Goal: Task Accomplishment & Management: Use online tool/utility

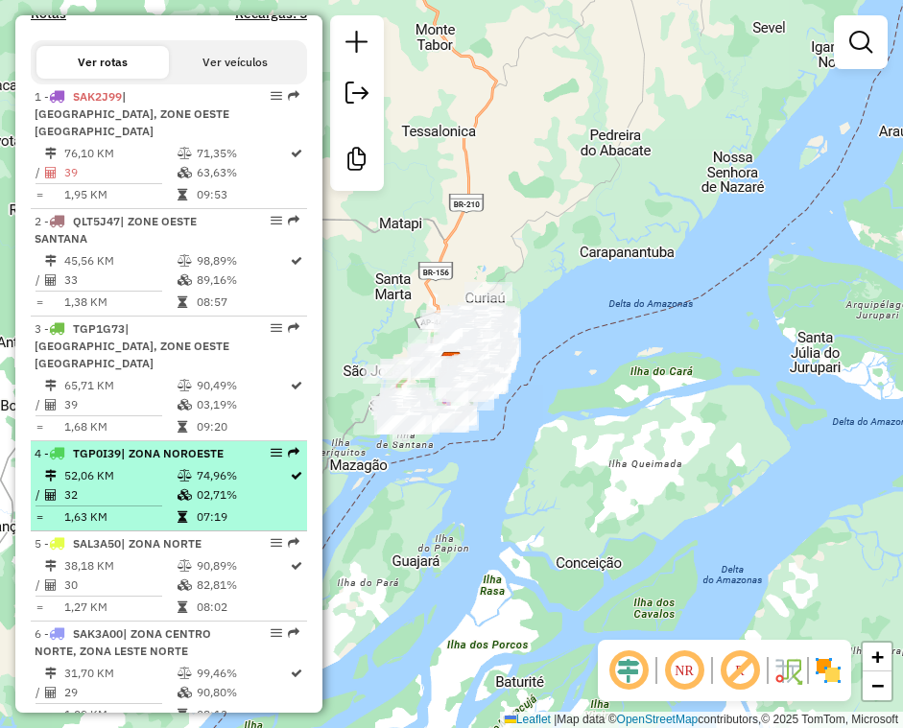
scroll to position [672, 0]
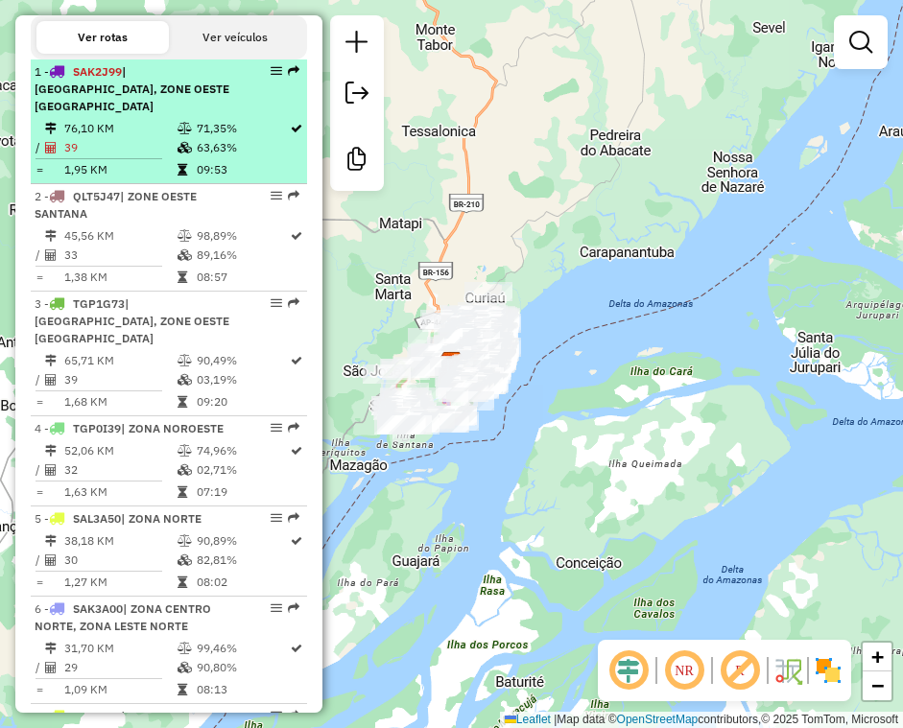
click at [168, 155] on td "39" at bounding box center [119, 147] width 113 height 19
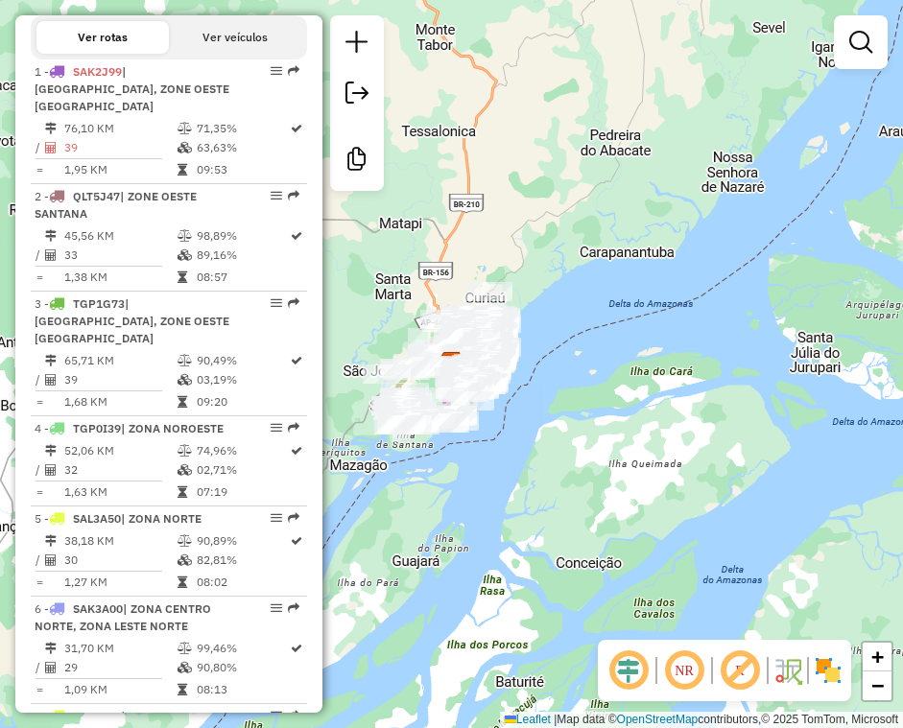
select select "**********"
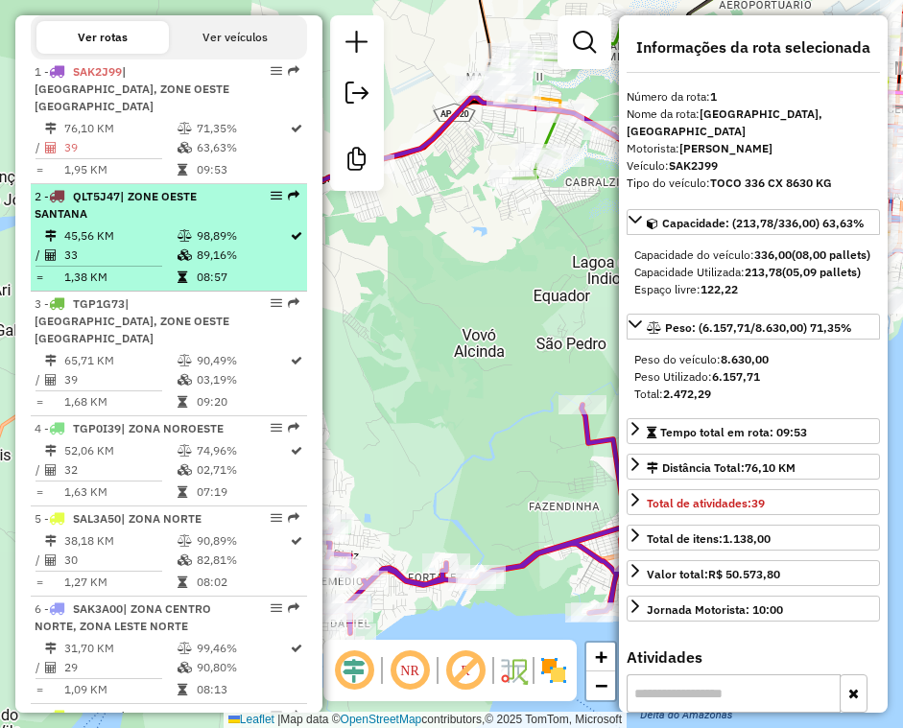
click at [83, 250] on td "33" at bounding box center [119, 255] width 113 height 19
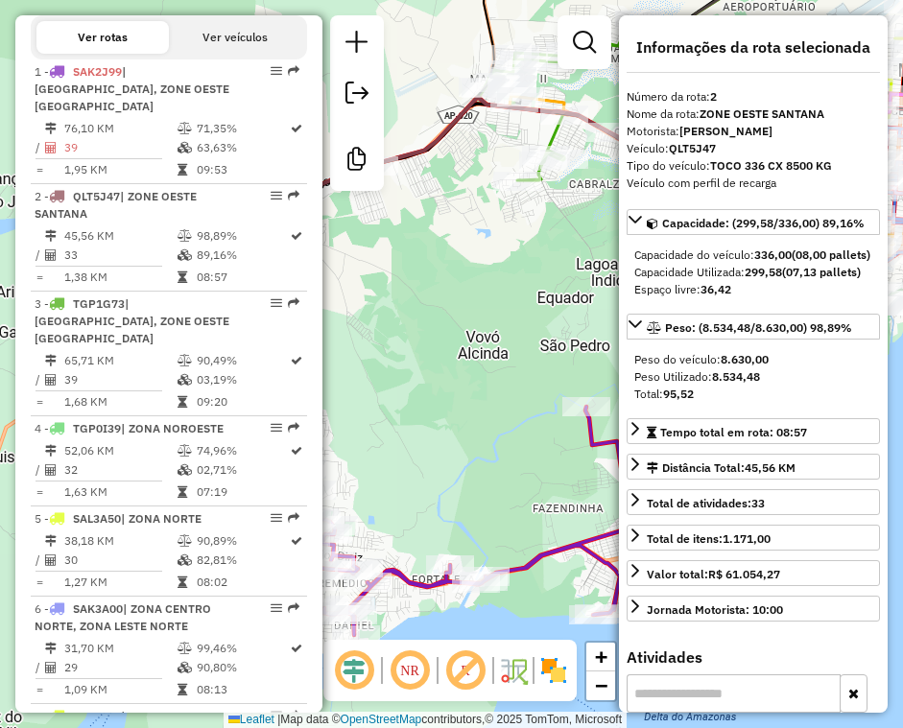
drag, startPoint x: 228, startPoint y: 347, endPoint x: 886, endPoint y: 446, distance: 664.8
click at [228, 351] on td "90,49%" at bounding box center [242, 360] width 93 height 19
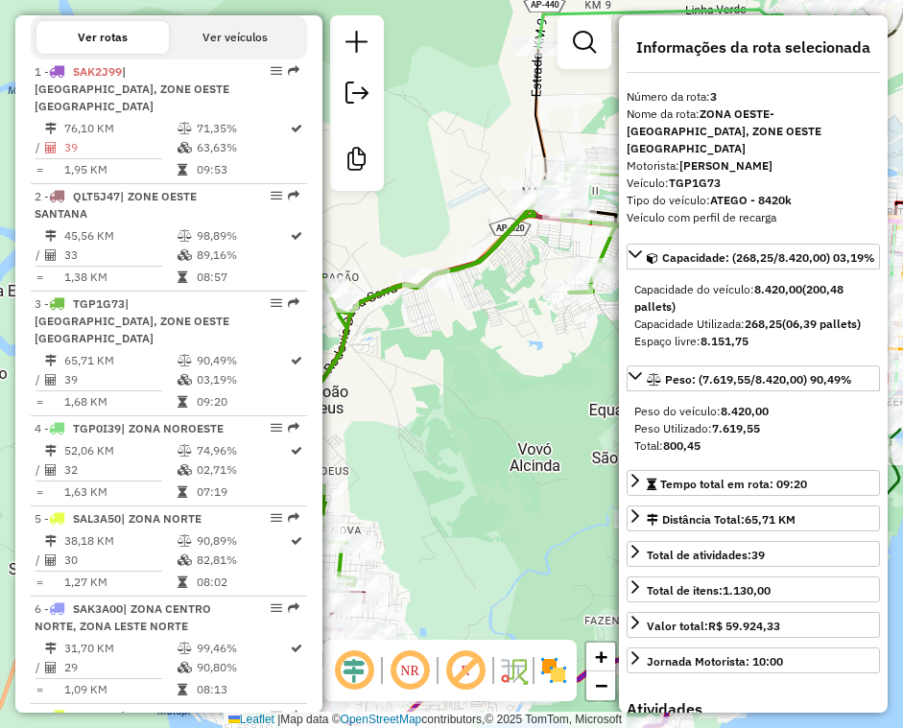
drag, startPoint x: 157, startPoint y: 463, endPoint x: 893, endPoint y: 468, distance: 736.1
click at [157, 481] on hr at bounding box center [99, 481] width 127 height 1
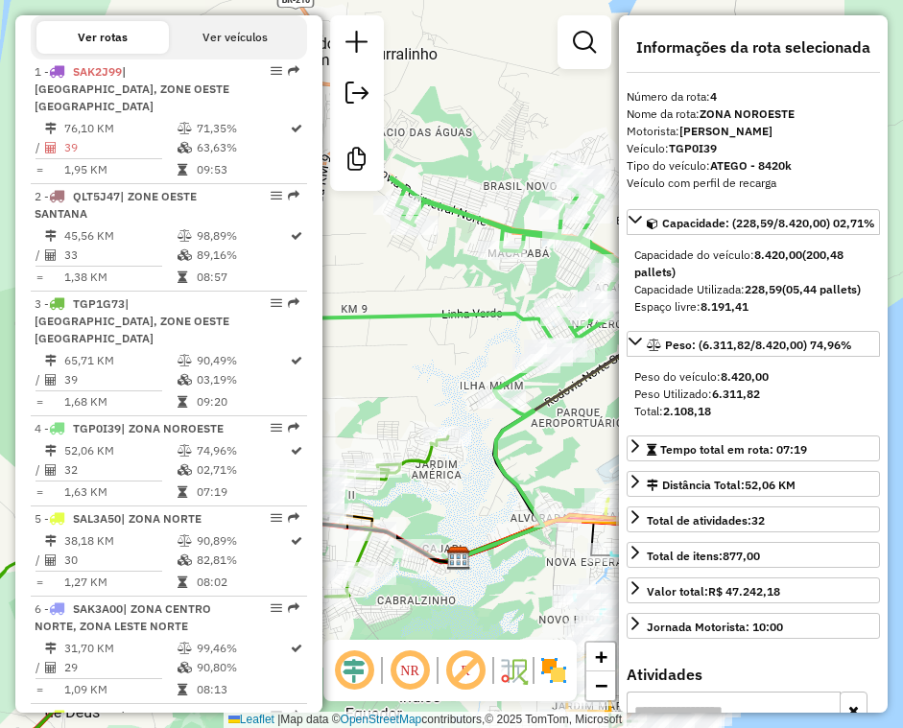
drag, startPoint x: 177, startPoint y: 528, endPoint x: 881, endPoint y: 374, distance: 721.0
click at [178, 536] on icon at bounding box center [185, 542] width 14 height 12
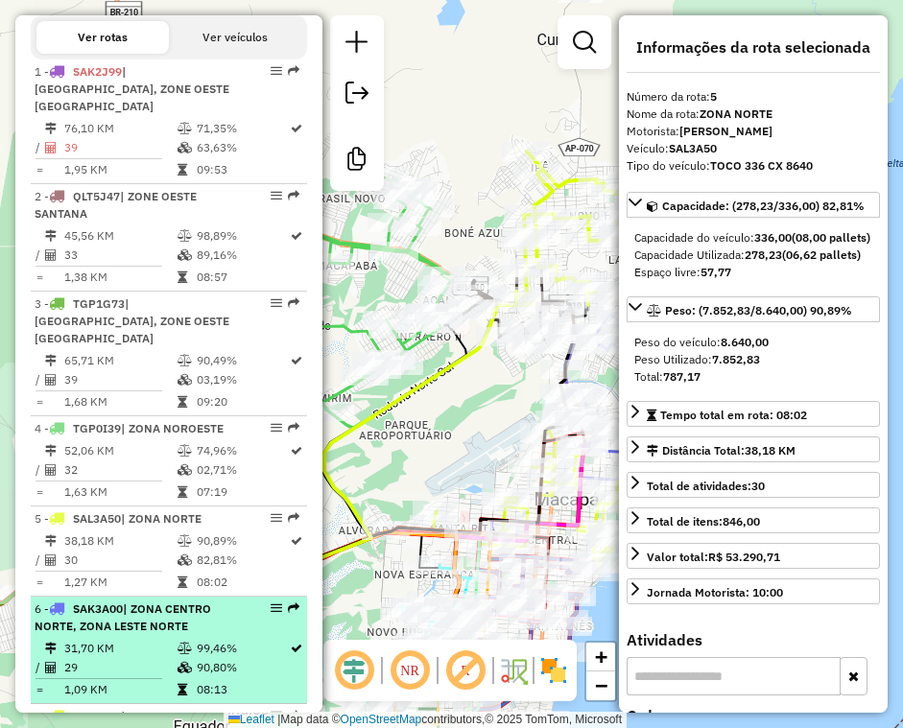
click at [148, 658] on td "29" at bounding box center [119, 667] width 113 height 19
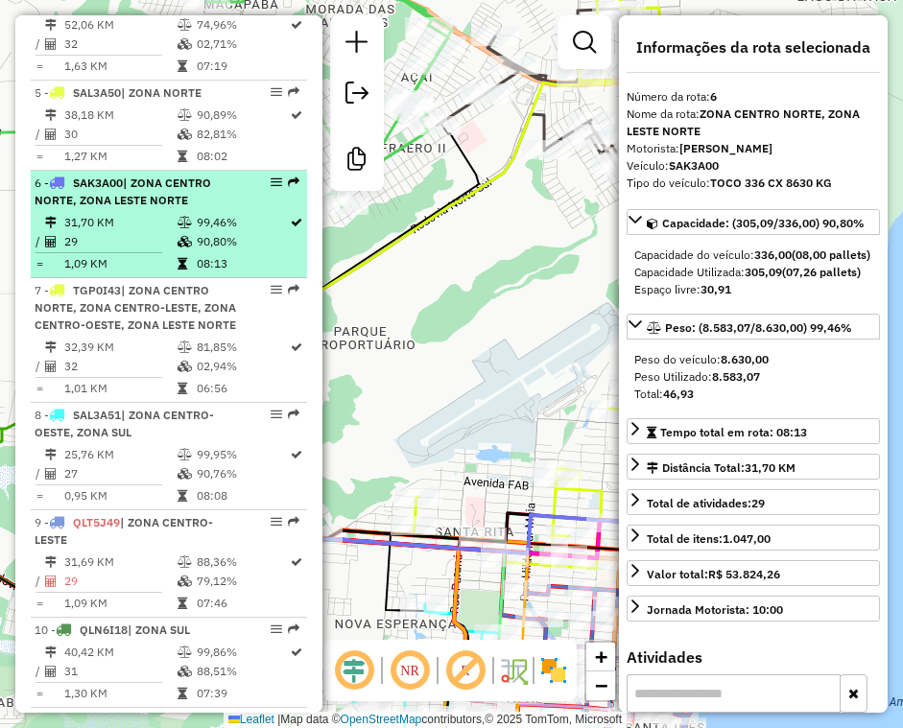
scroll to position [1152, 0]
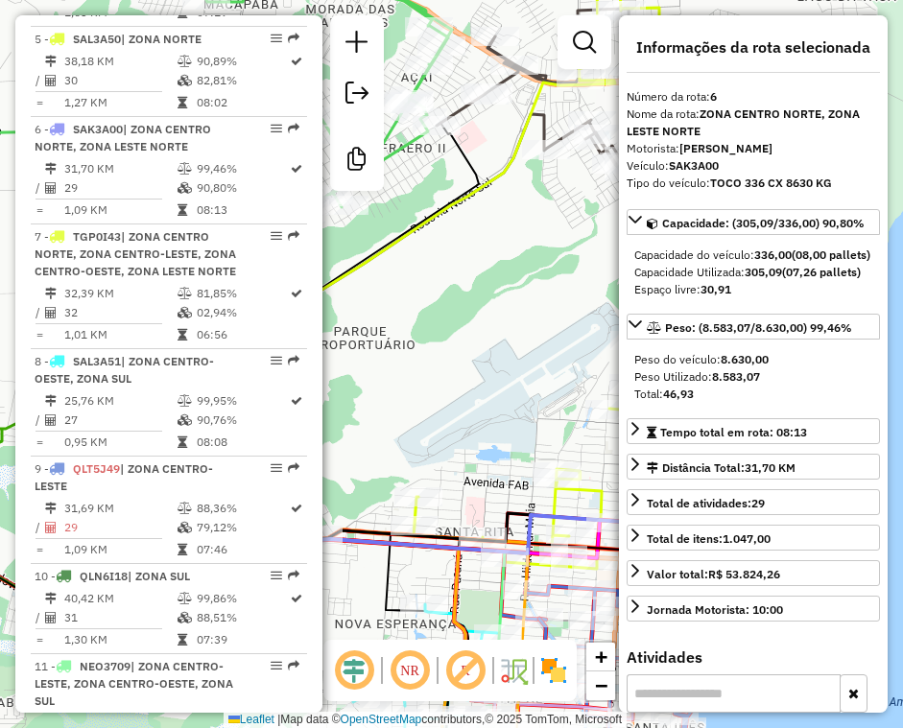
drag, startPoint x: 130, startPoint y: 274, endPoint x: 707, endPoint y: 313, distance: 579.1
click at [130, 274] on div "7 - TGP0I43 | ZONA CENTRO NORTE, ZONA CENTRO-LESTE, ZONA CENTRO-OESTE, ZONA LES…" at bounding box center [136, 254] width 203 height 52
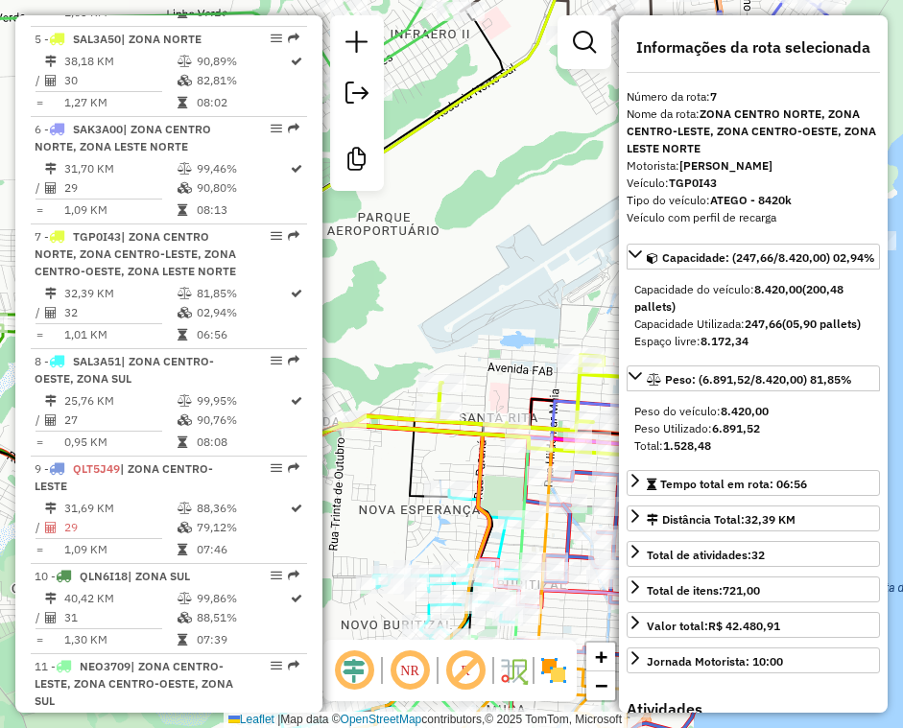
drag, startPoint x: 75, startPoint y: 420, endPoint x: 890, endPoint y: 449, distance: 815.3
click at [75, 420] on td "27" at bounding box center [119, 420] width 113 height 19
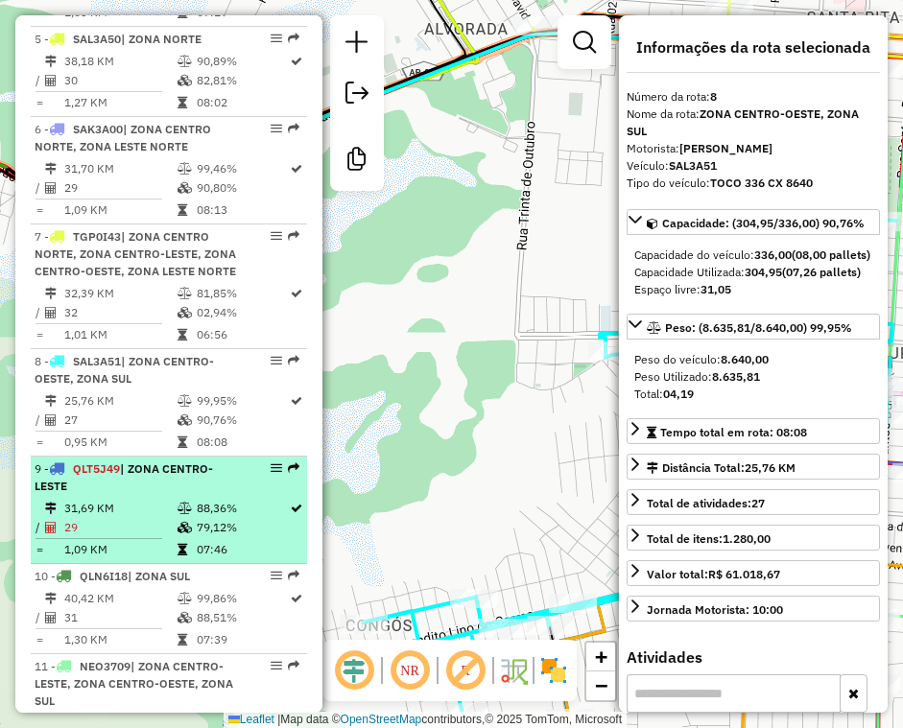
click at [145, 522] on td "29" at bounding box center [119, 527] width 113 height 19
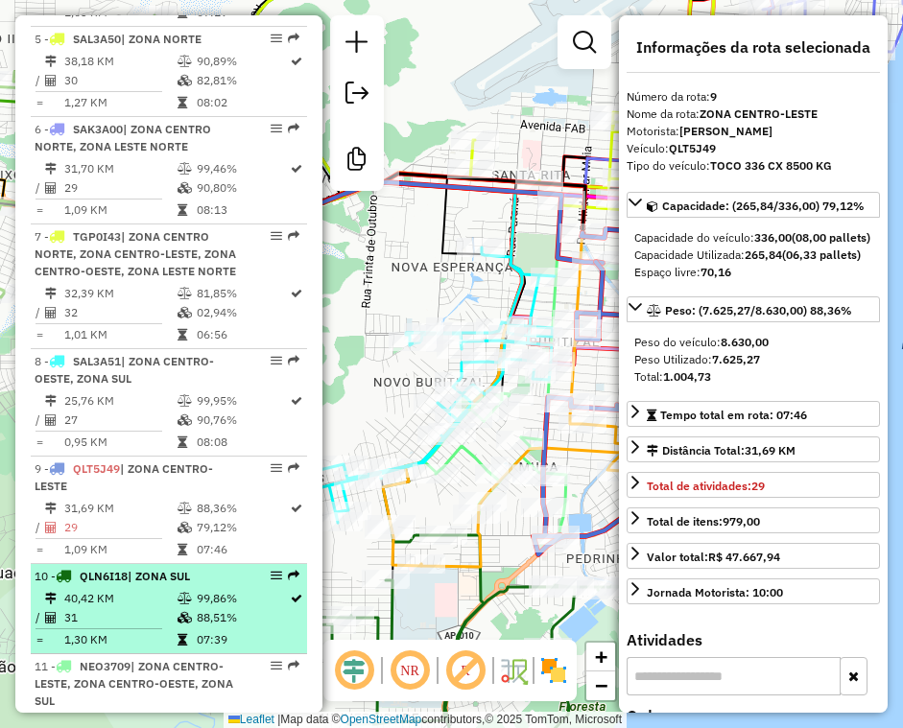
click at [92, 639] on td "1,30 KM" at bounding box center [119, 640] width 113 height 19
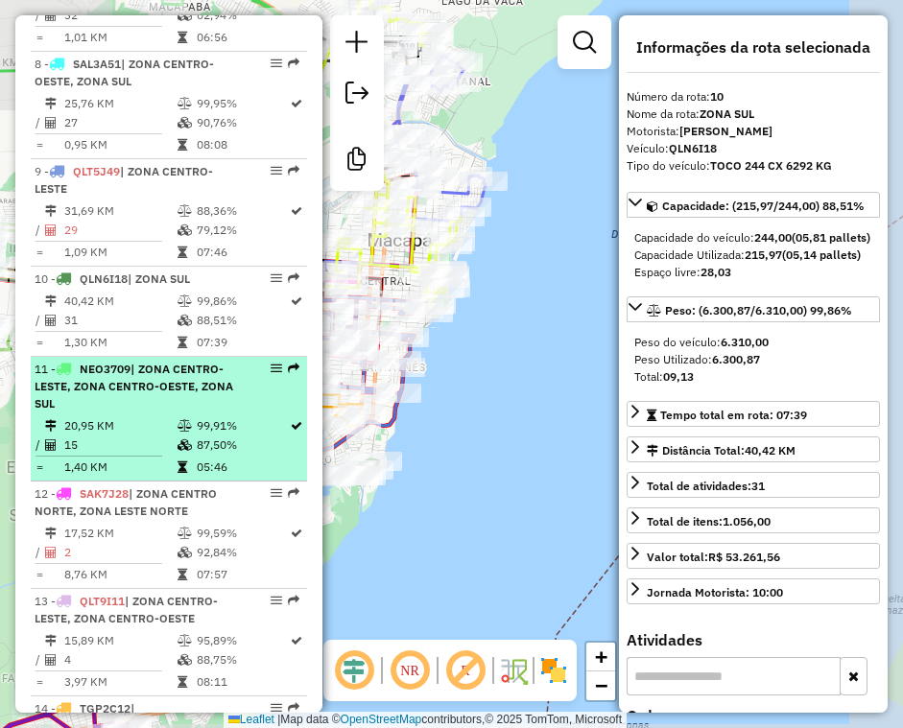
scroll to position [1536, 0]
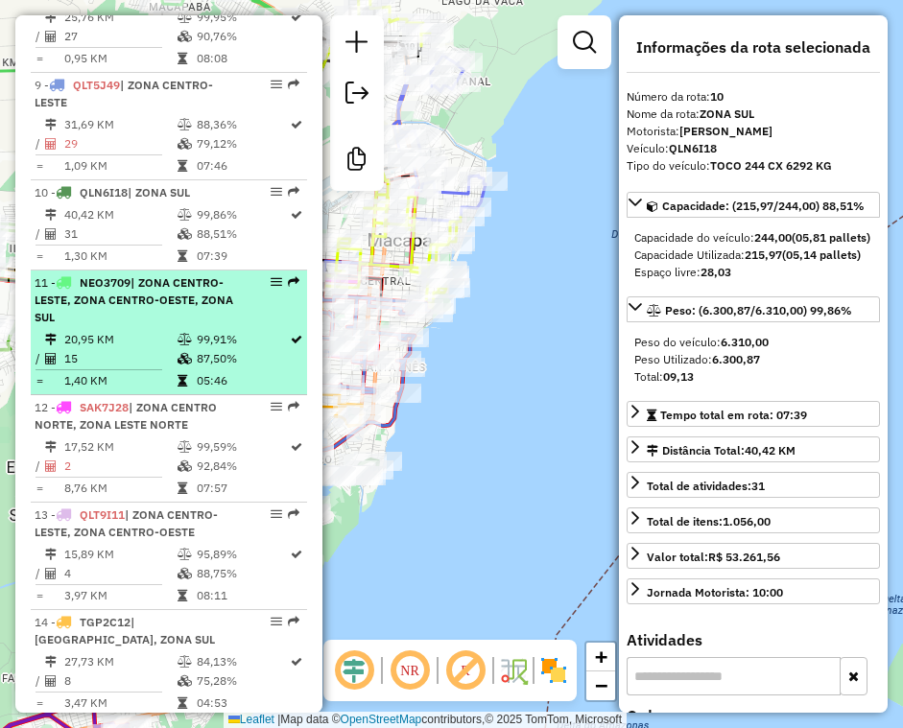
click at [170, 316] on div "11 - NEO3709 | ZONA CENTRO-LESTE, ZONA CENTRO-OESTE, ZONA SUL" at bounding box center [136, 300] width 203 height 52
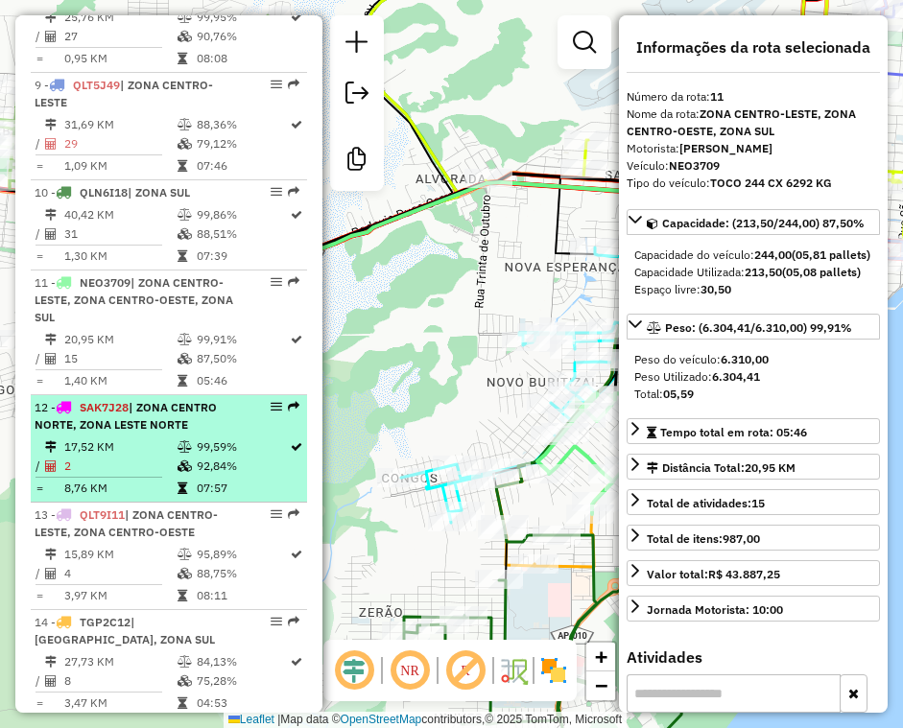
click at [180, 447] on icon at bounding box center [185, 447] width 14 height 12
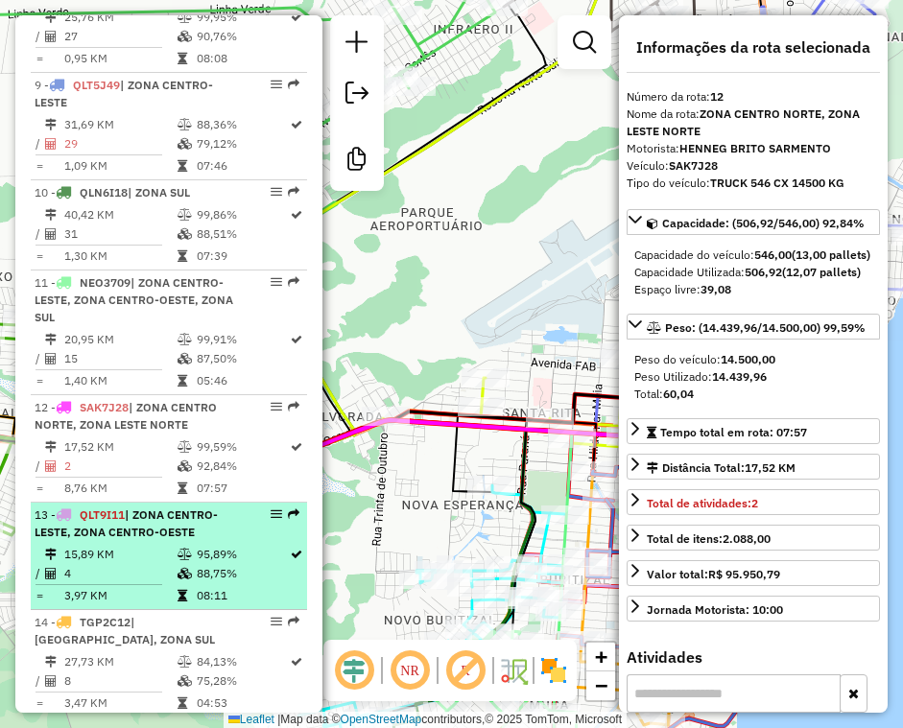
click at [94, 584] on hr at bounding box center [99, 584] width 127 height 1
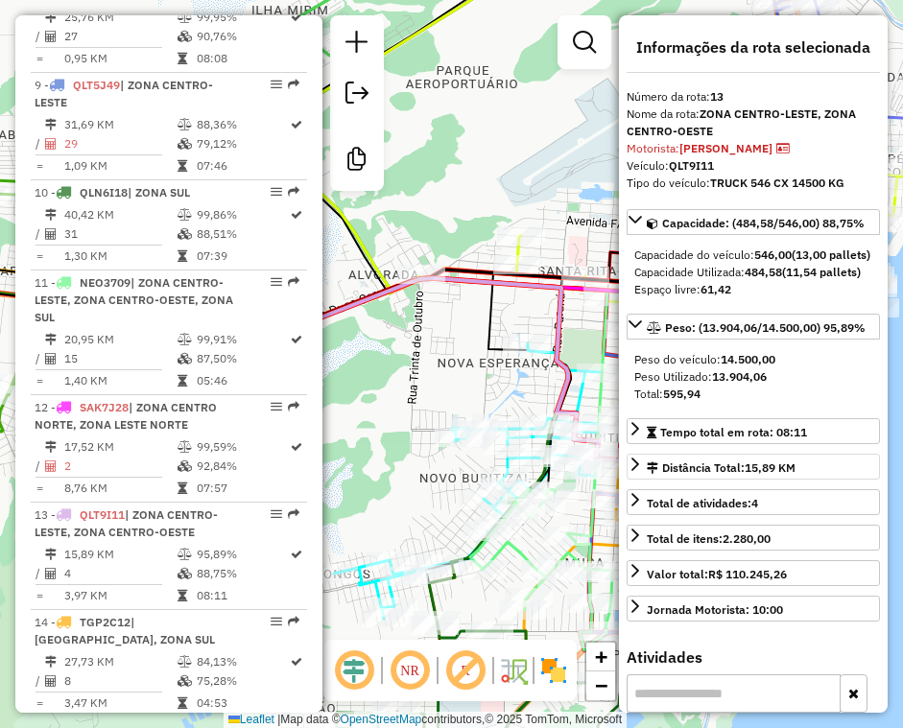
drag, startPoint x: 175, startPoint y: 631, endPoint x: 861, endPoint y: 523, distance: 694.6
click at [177, 631] on div "14 - TGP2C12 | ZONA OESTE-[GEOGRAPHIC_DATA], ZONA SUL" at bounding box center [136, 631] width 203 height 35
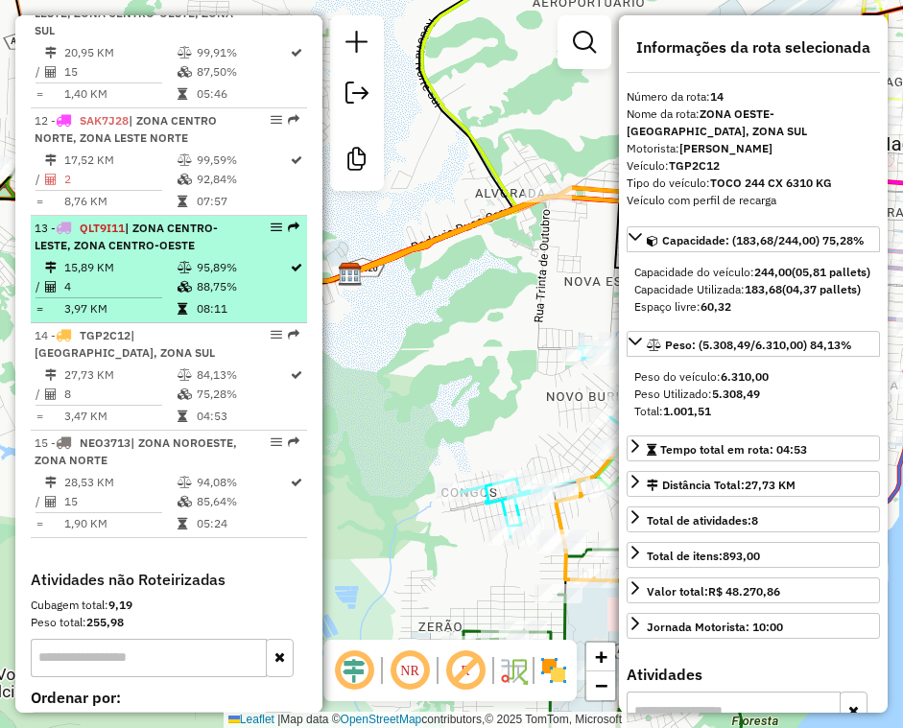
scroll to position [1823, 0]
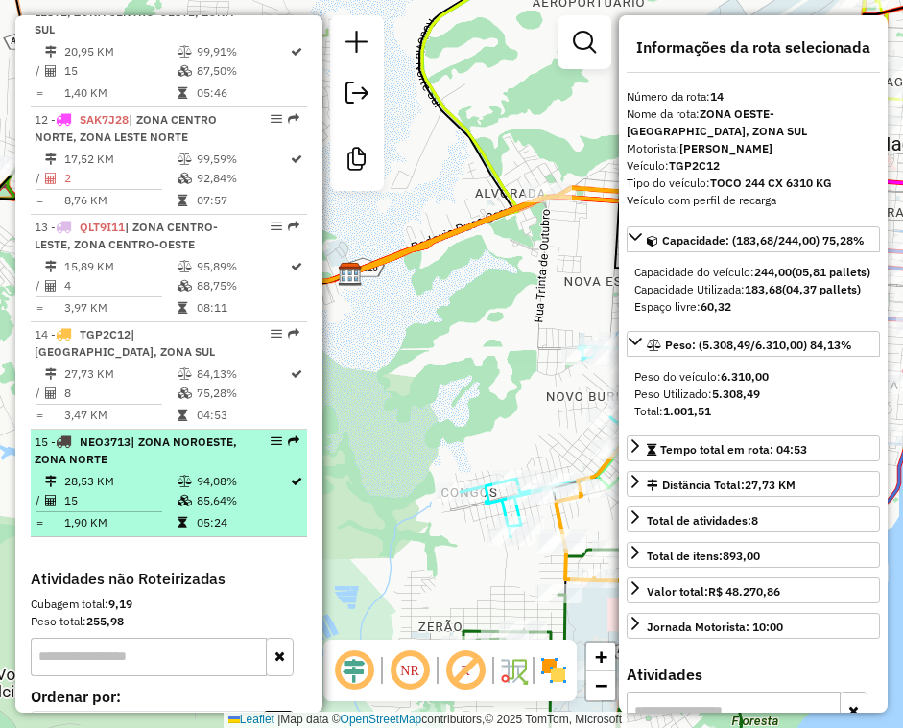
drag, startPoint x: 187, startPoint y: 488, endPoint x: 652, endPoint y: 492, distance: 464.5
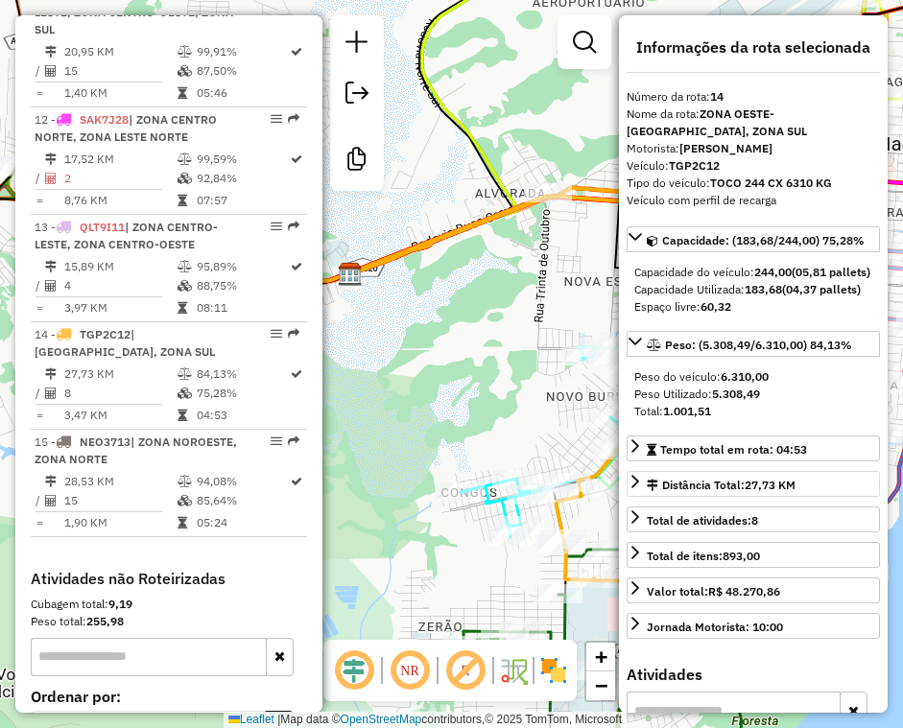
click at [188, 488] on td at bounding box center [186, 481] width 19 height 19
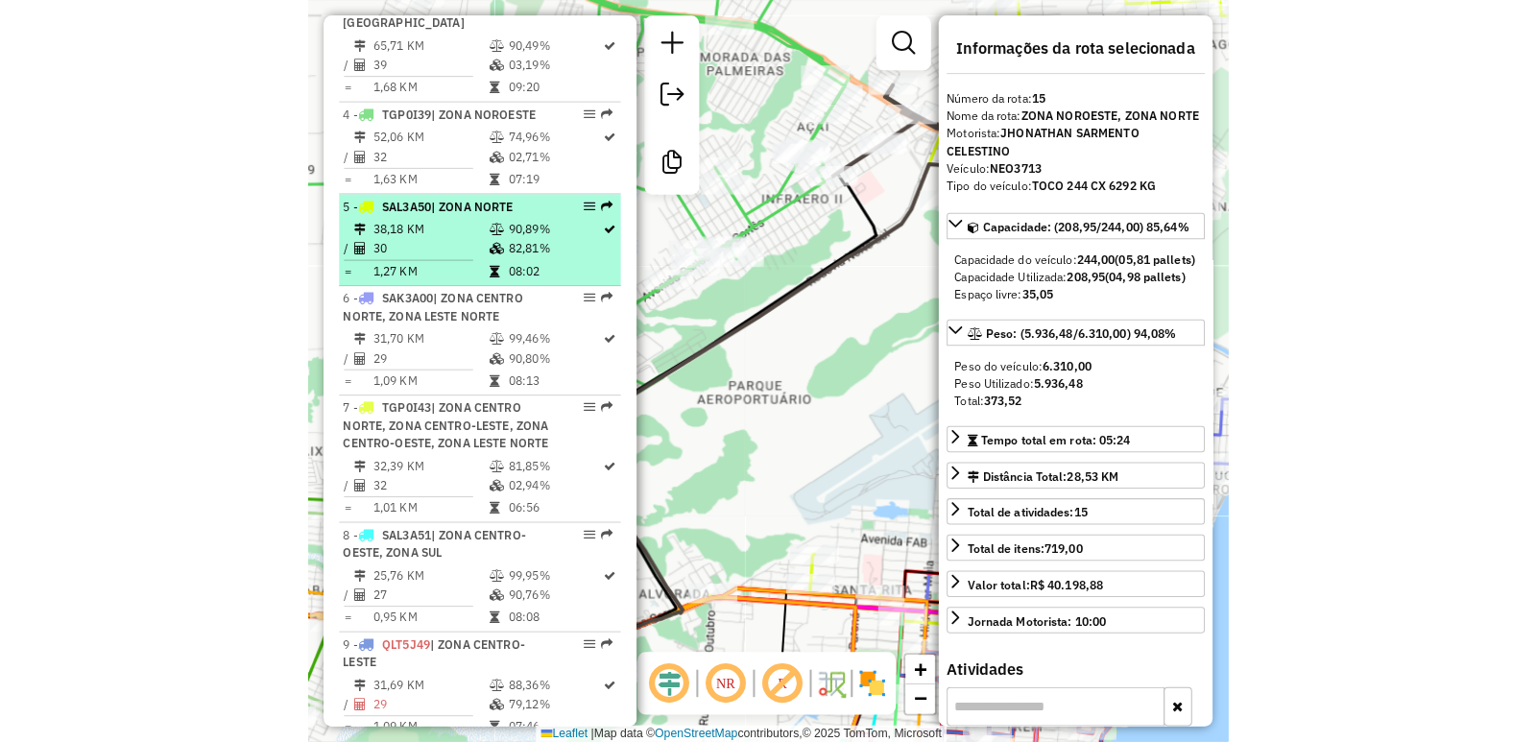
scroll to position [960, 0]
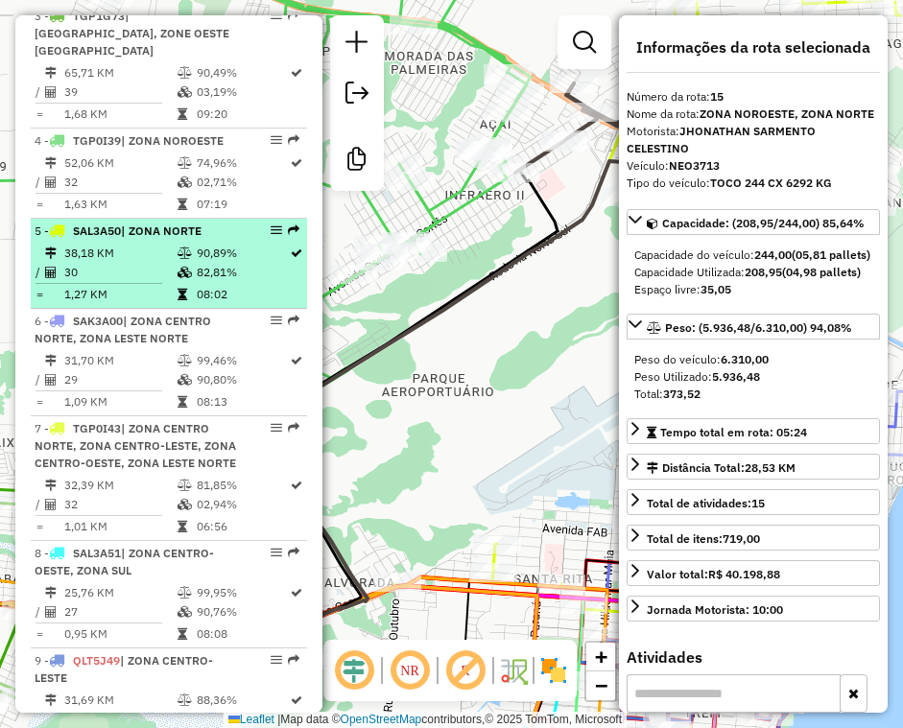
click at [142, 244] on td "38,18 KM" at bounding box center [119, 253] width 113 height 19
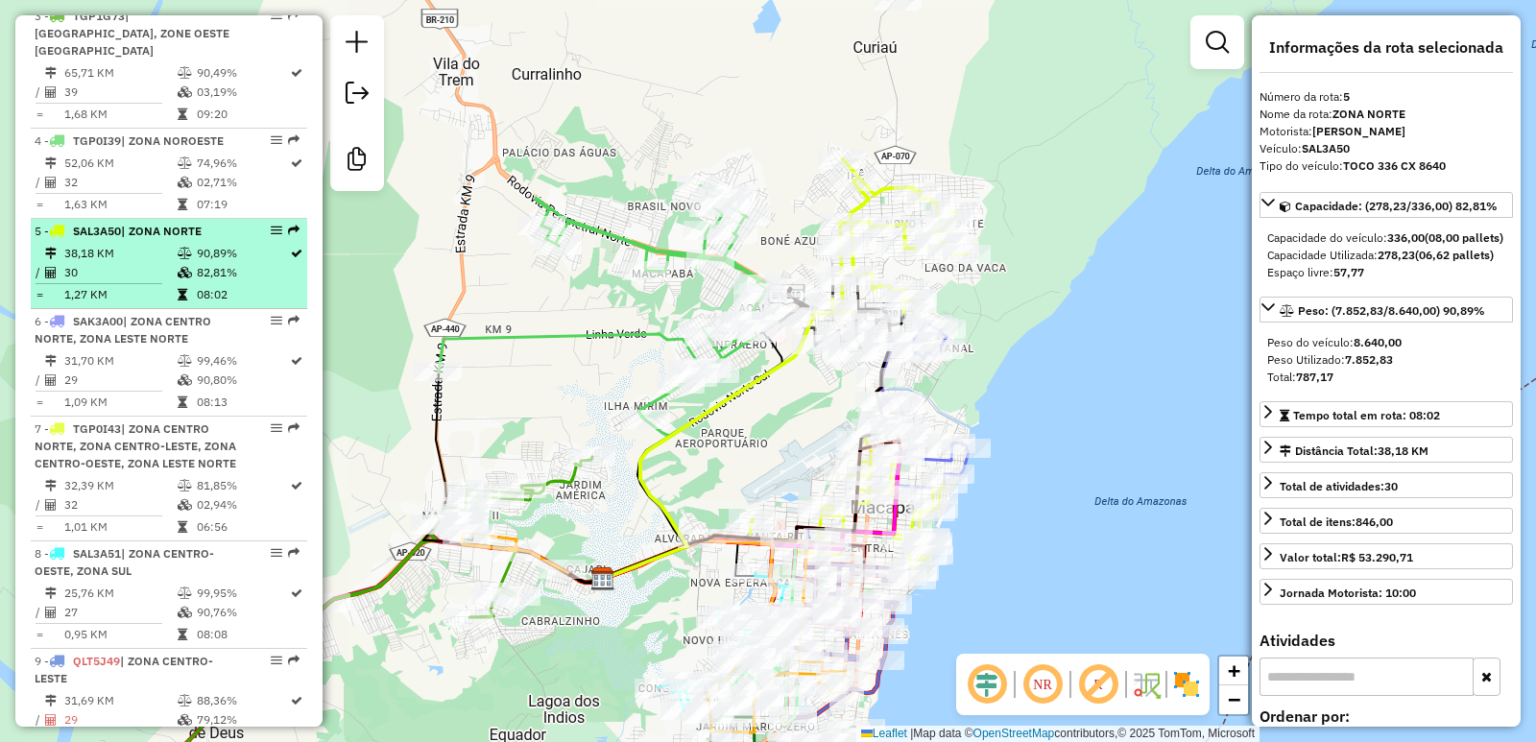
click at [161, 263] on td "30" at bounding box center [119, 272] width 113 height 19
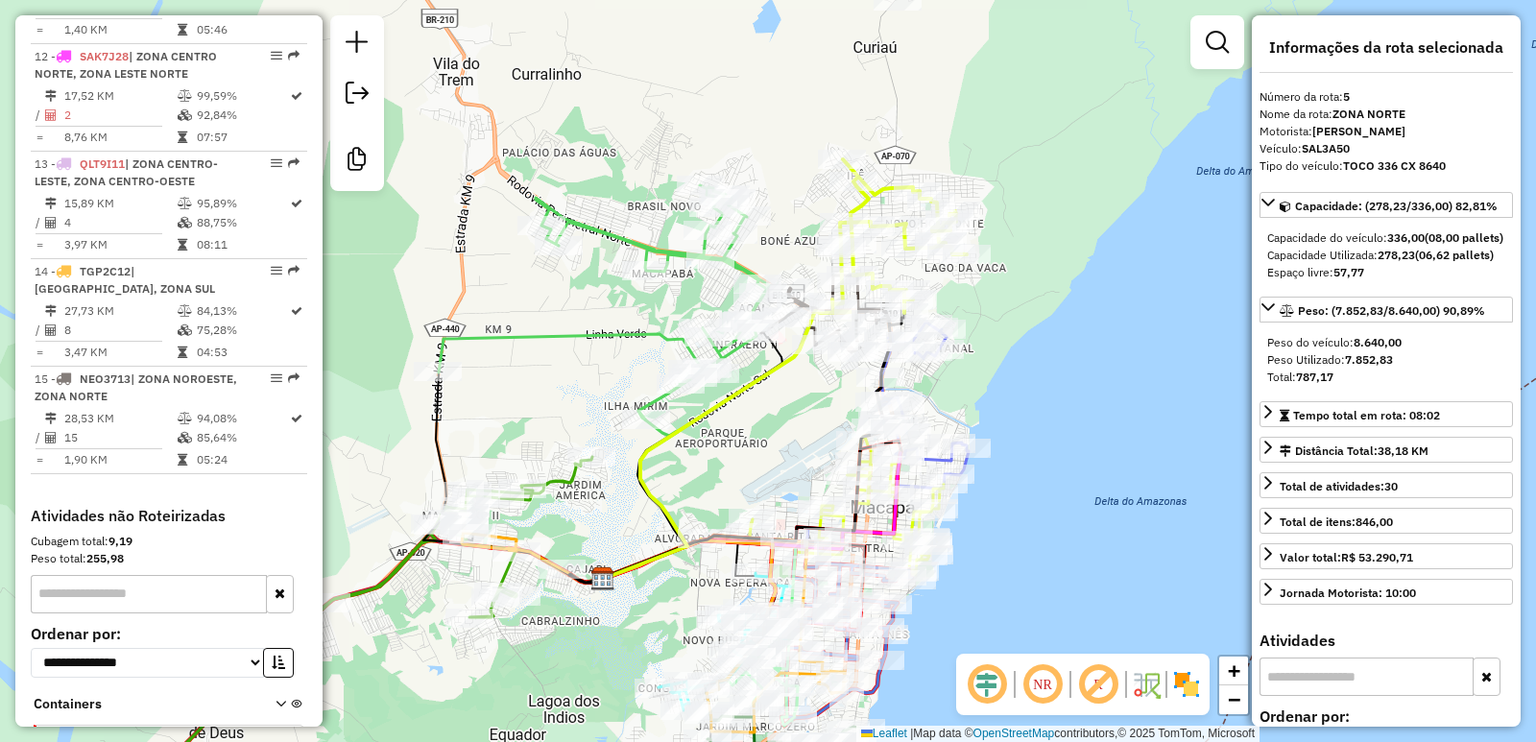
scroll to position [1968, 0]
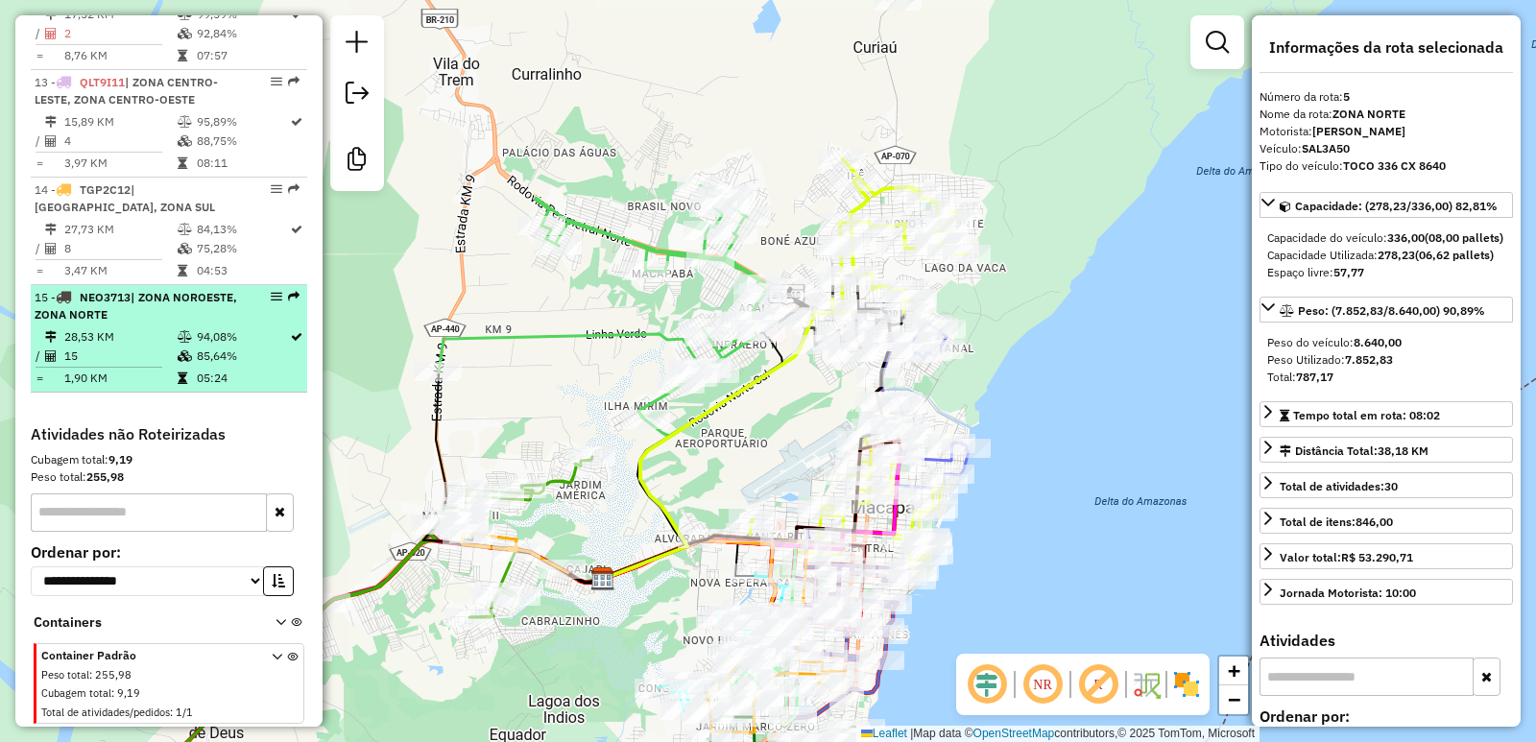
click at [152, 330] on td "28,53 KM" at bounding box center [119, 336] width 113 height 19
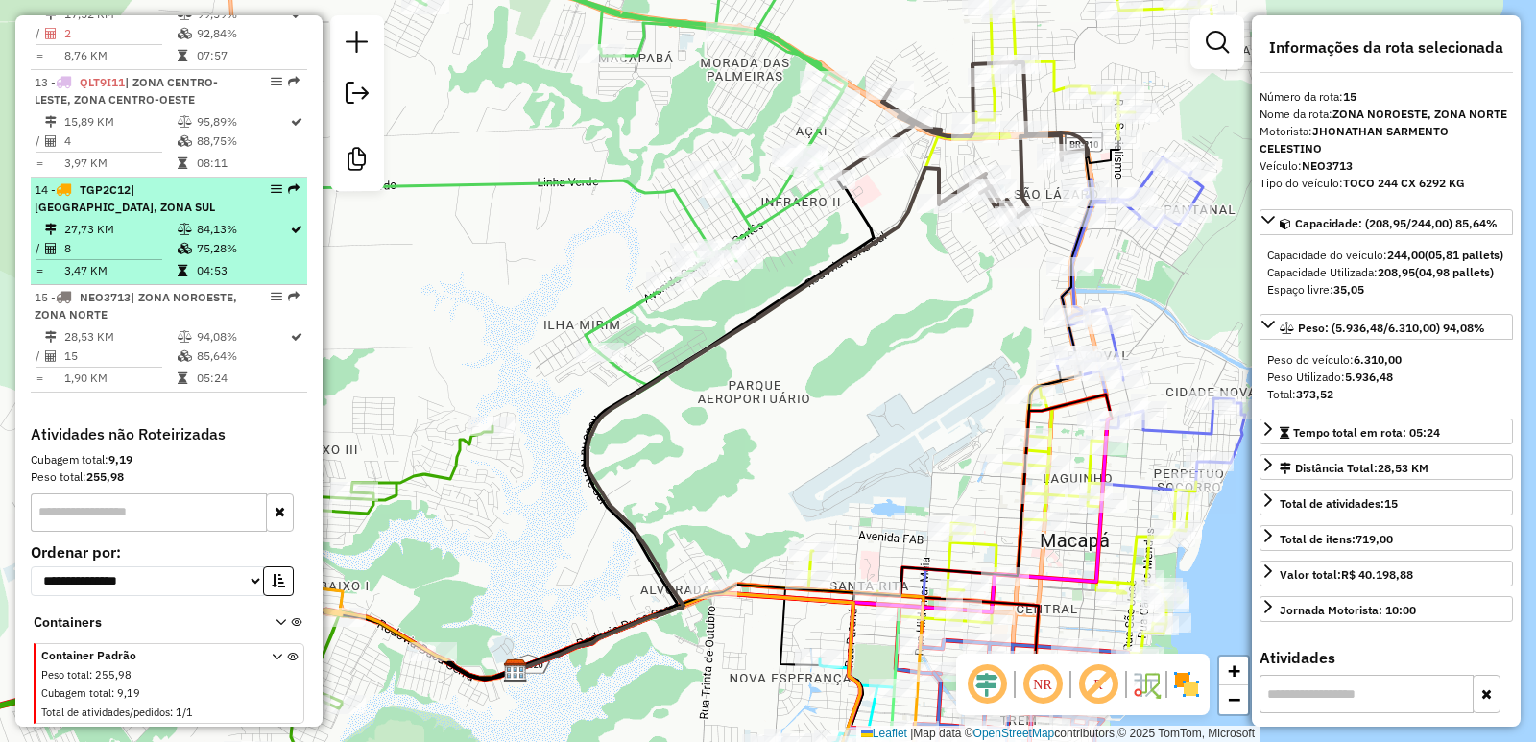
click at [168, 241] on td "8" at bounding box center [119, 248] width 113 height 19
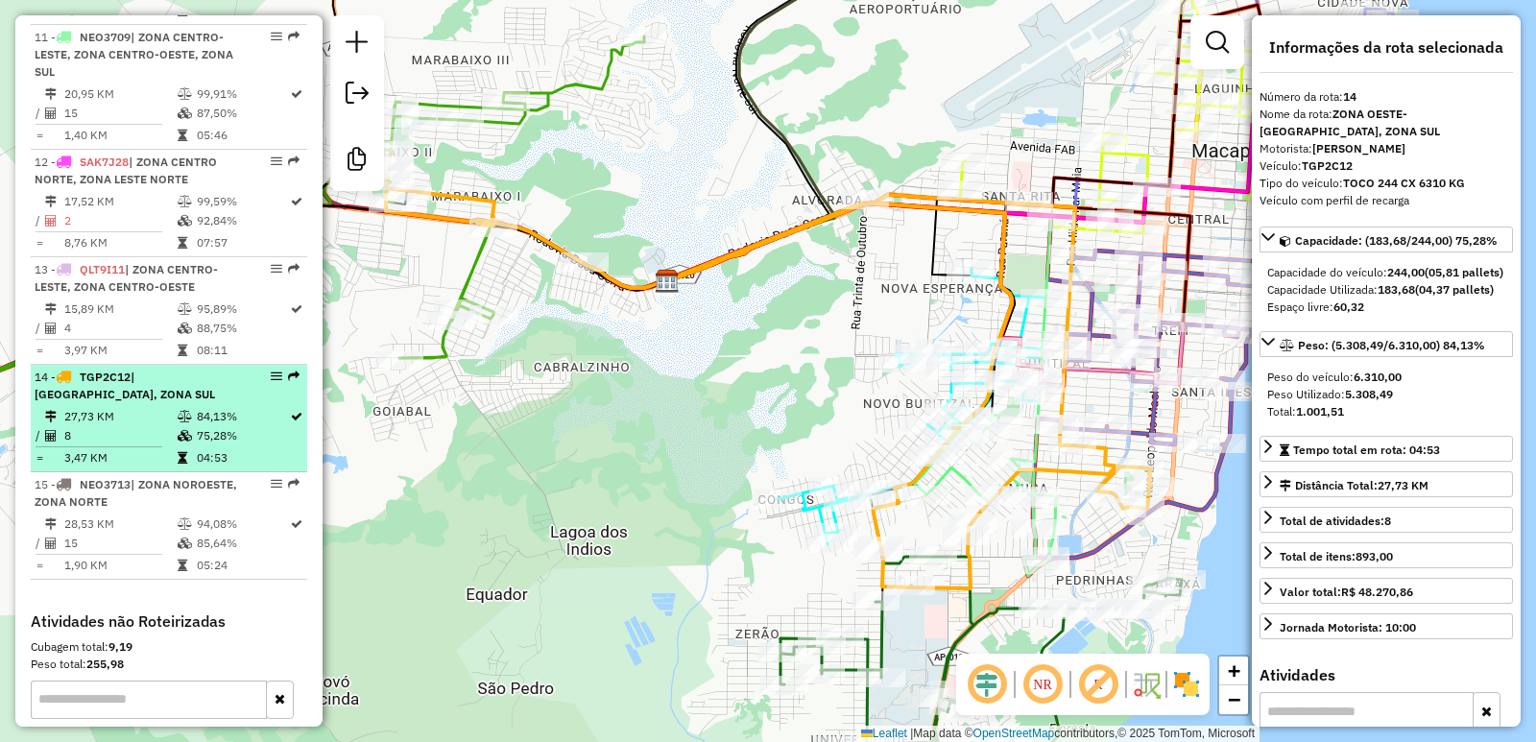
scroll to position [1680, 0]
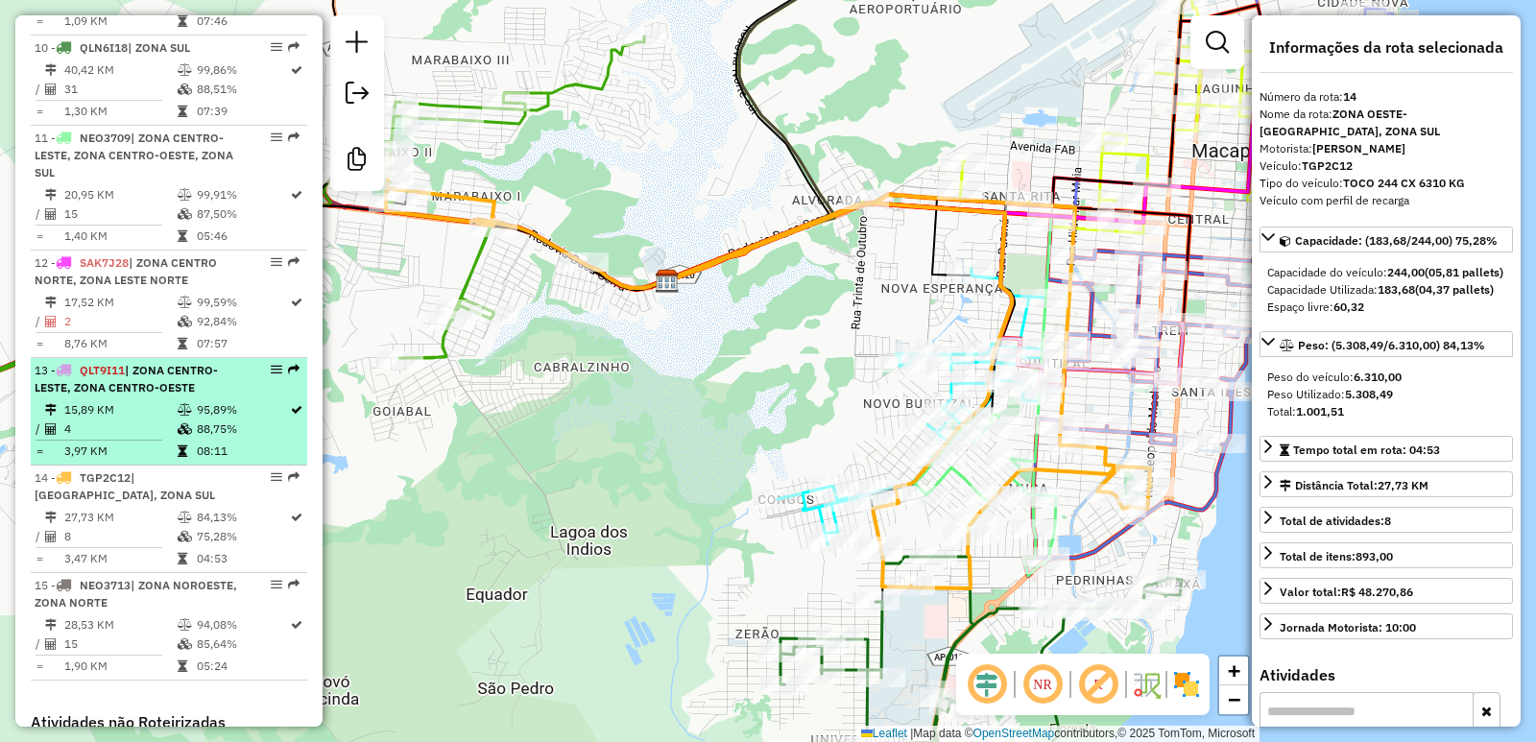
click at [176, 388] on span "| ZONA CENTRO-LESTE, ZONA CENTRO-OESTE" at bounding box center [126, 379] width 183 height 32
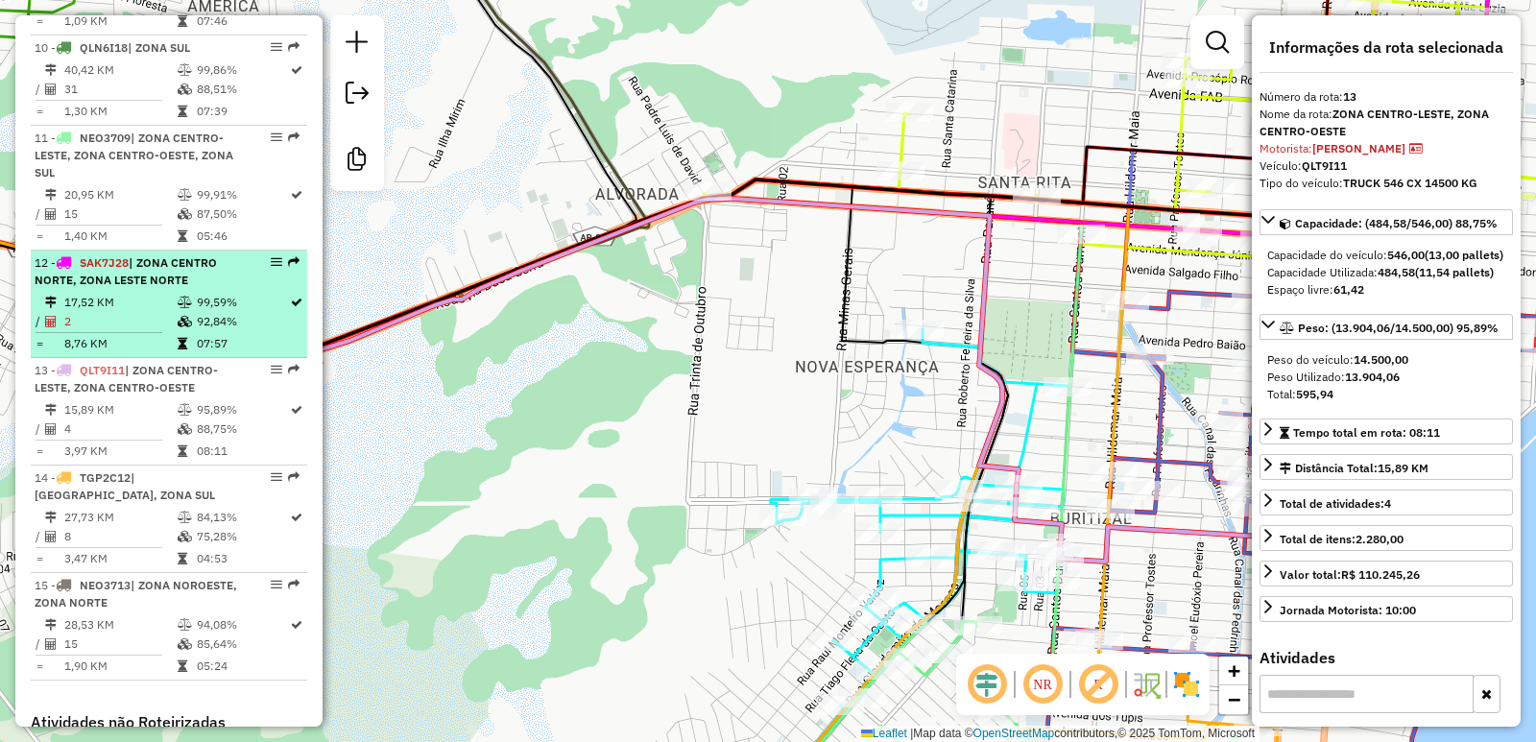
click at [170, 300] on td "17,52 KM" at bounding box center [119, 302] width 113 height 19
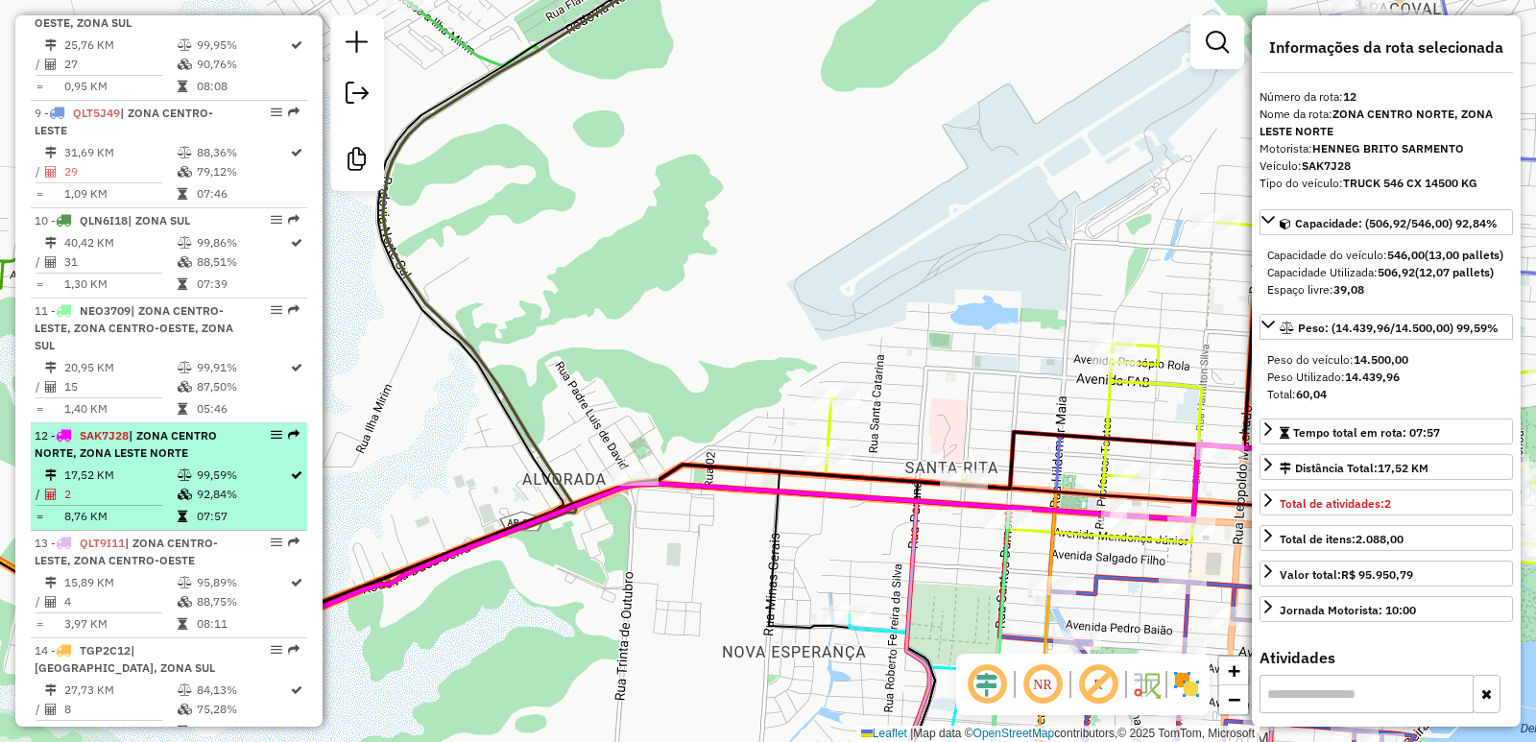
scroll to position [1488, 0]
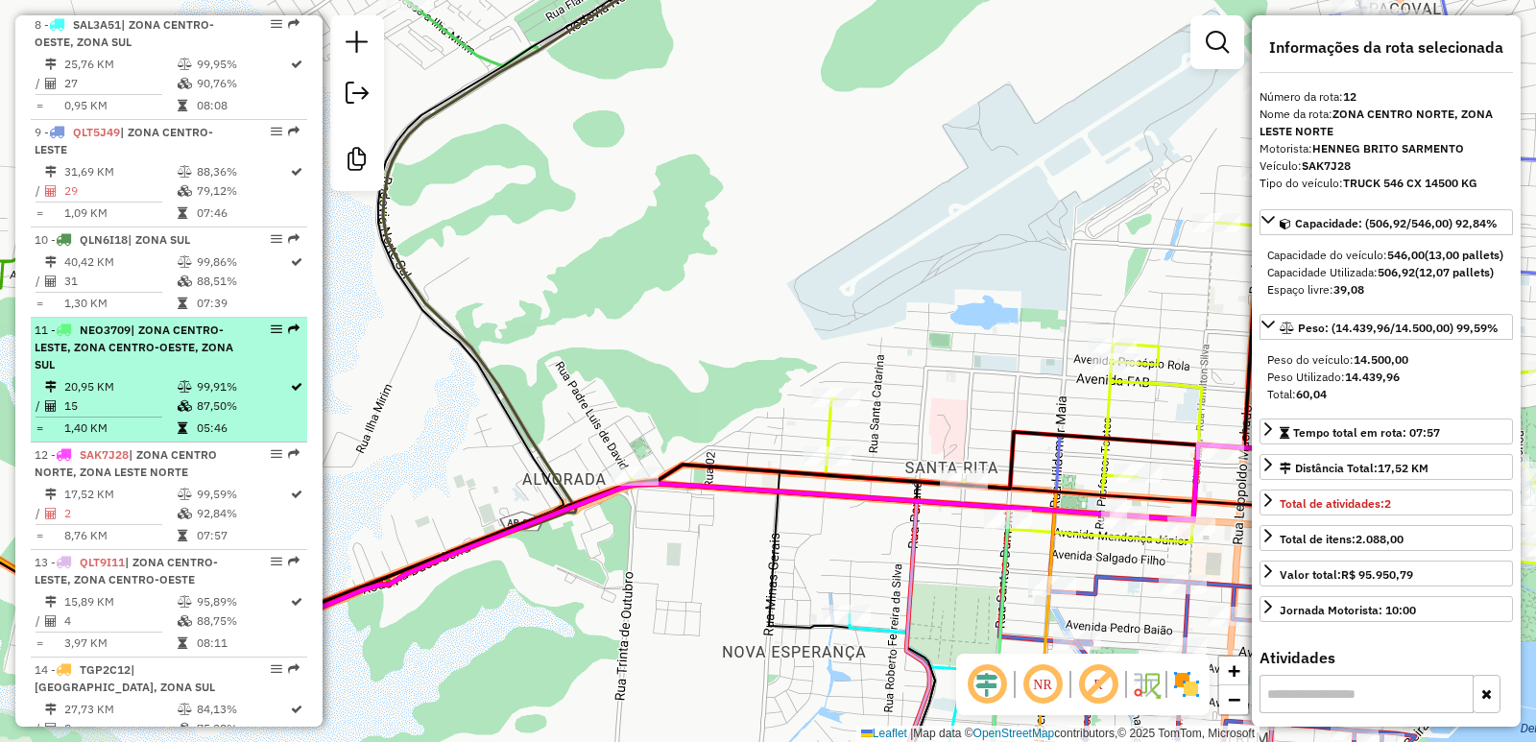
click at [172, 393] on td "20,95 KM" at bounding box center [119, 386] width 113 height 19
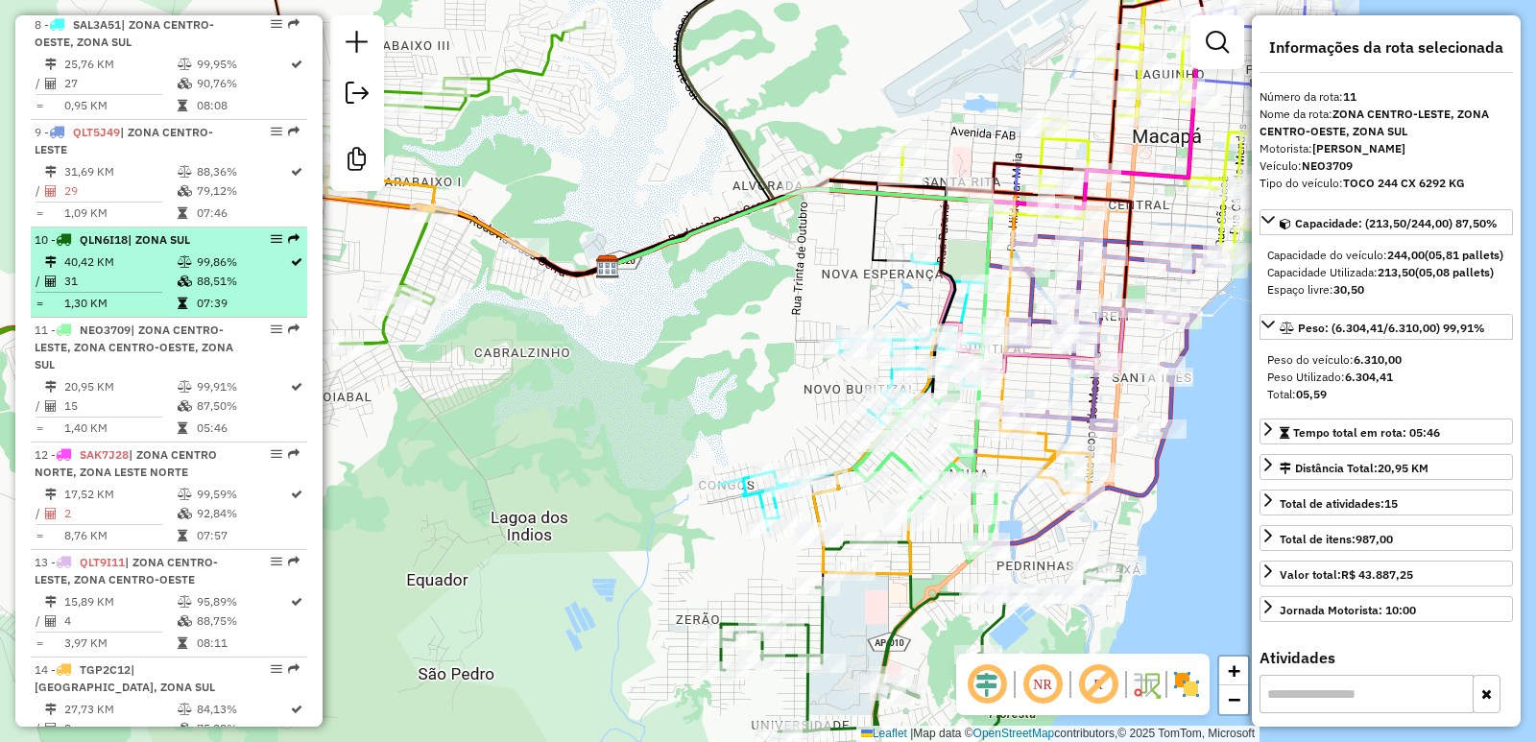
click at [149, 274] on td "31" at bounding box center [119, 281] width 113 height 19
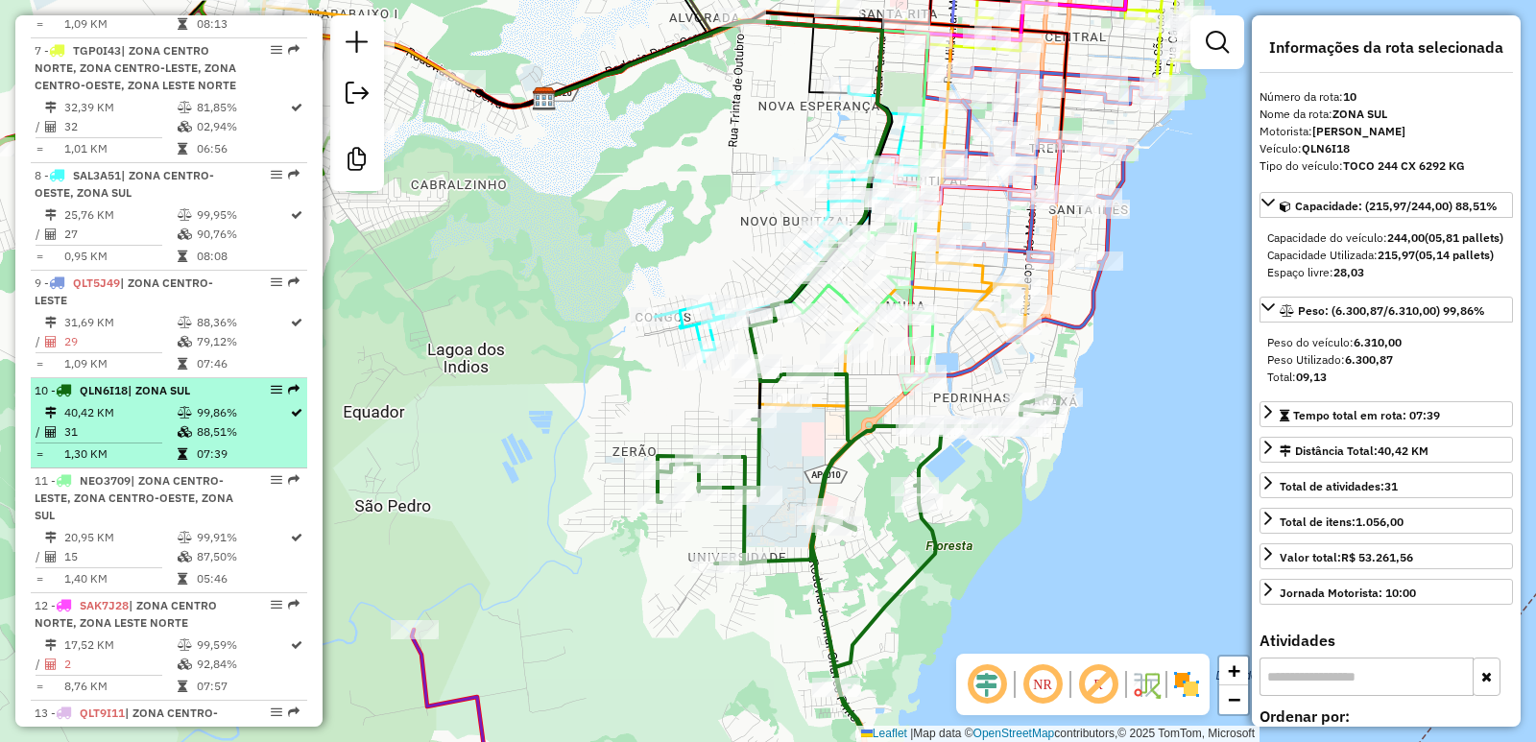
scroll to position [1201, 0]
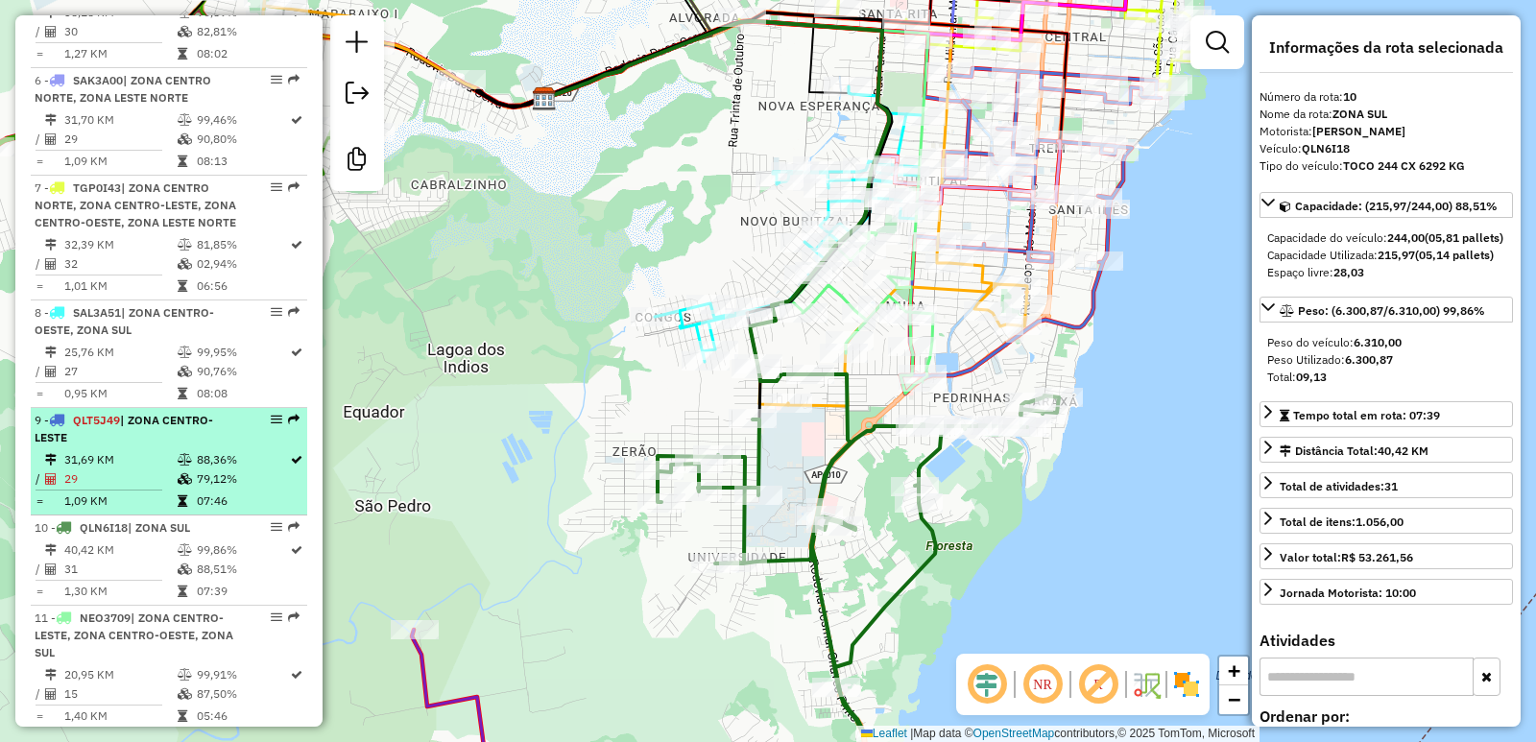
click at [186, 491] on td at bounding box center [186, 500] width 19 height 19
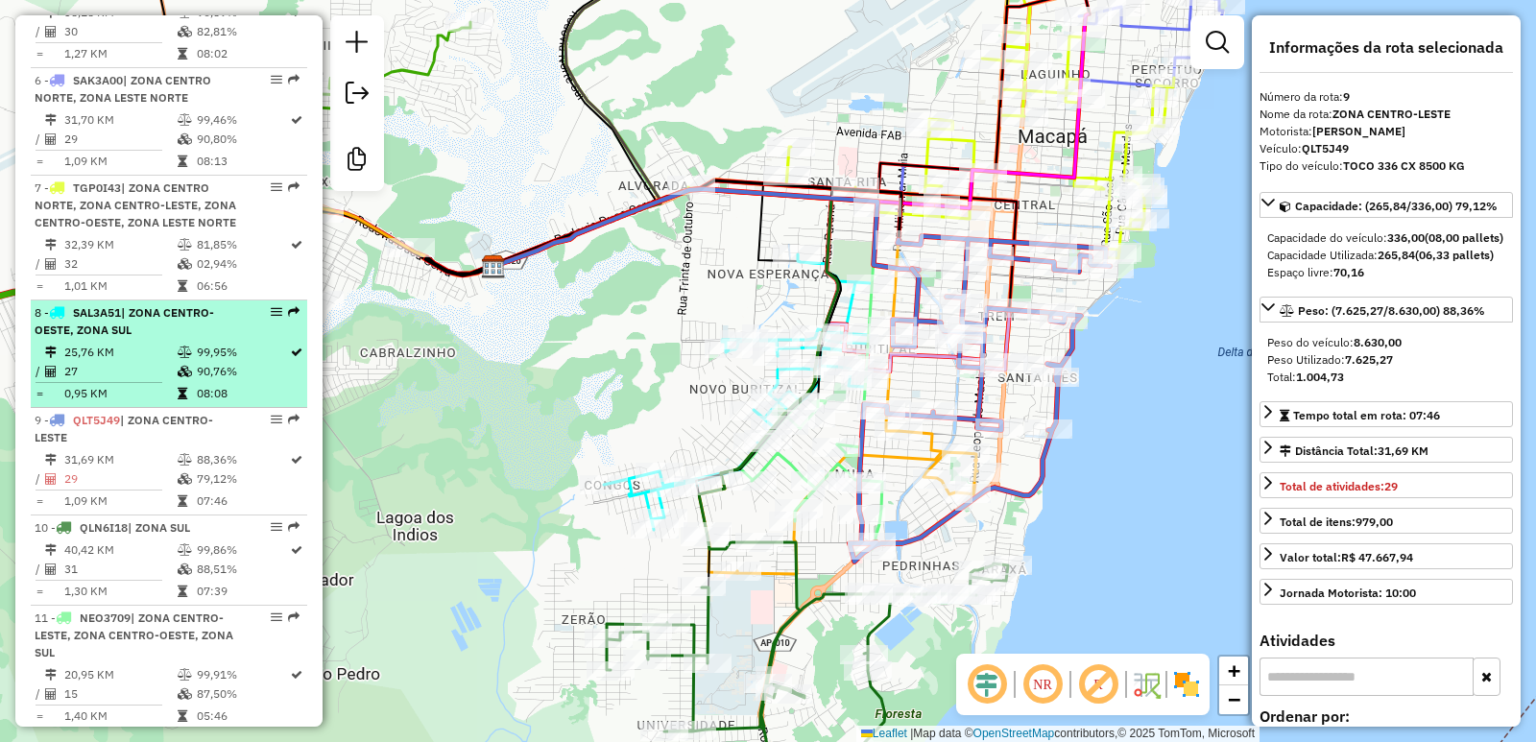
click at [191, 392] on td at bounding box center [186, 393] width 19 height 19
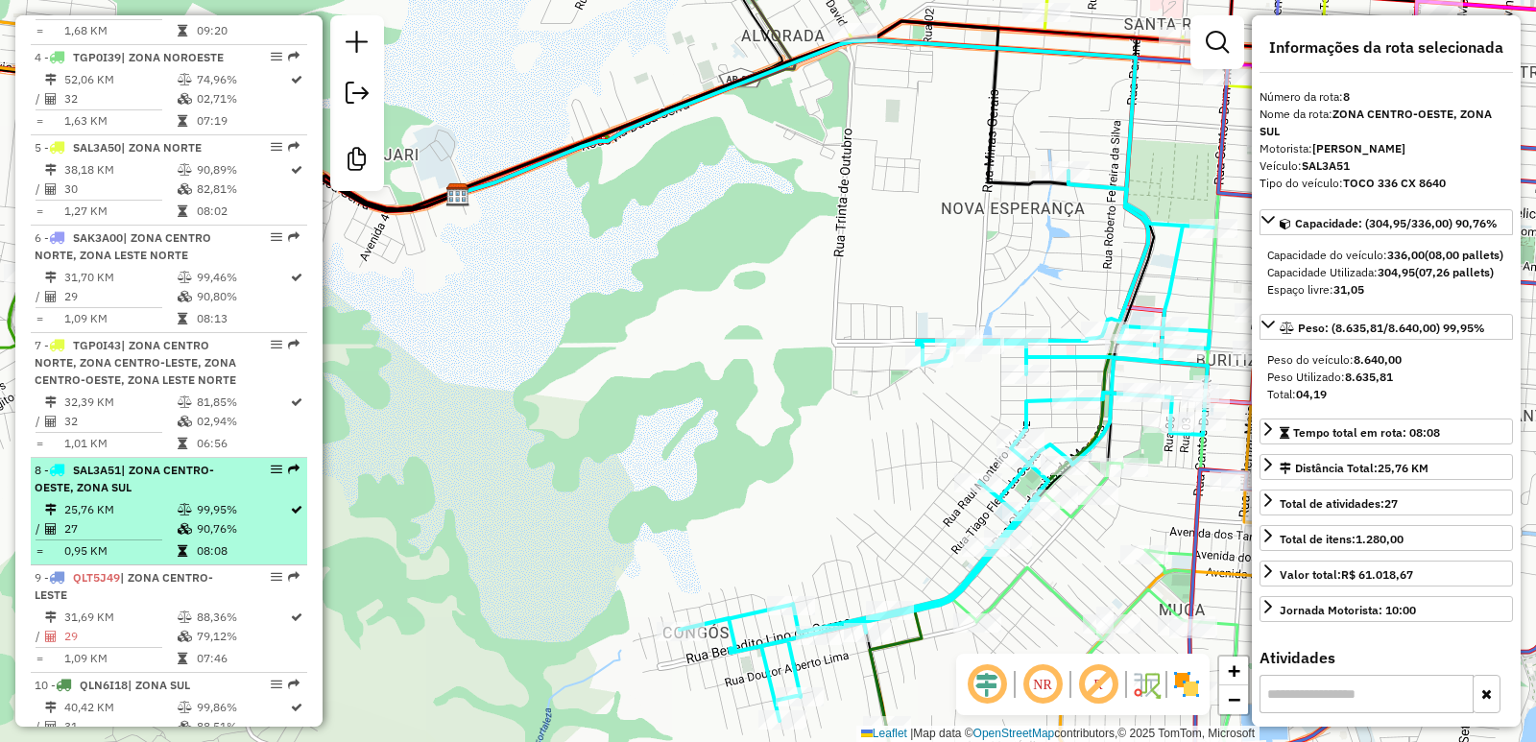
scroll to position [1009, 0]
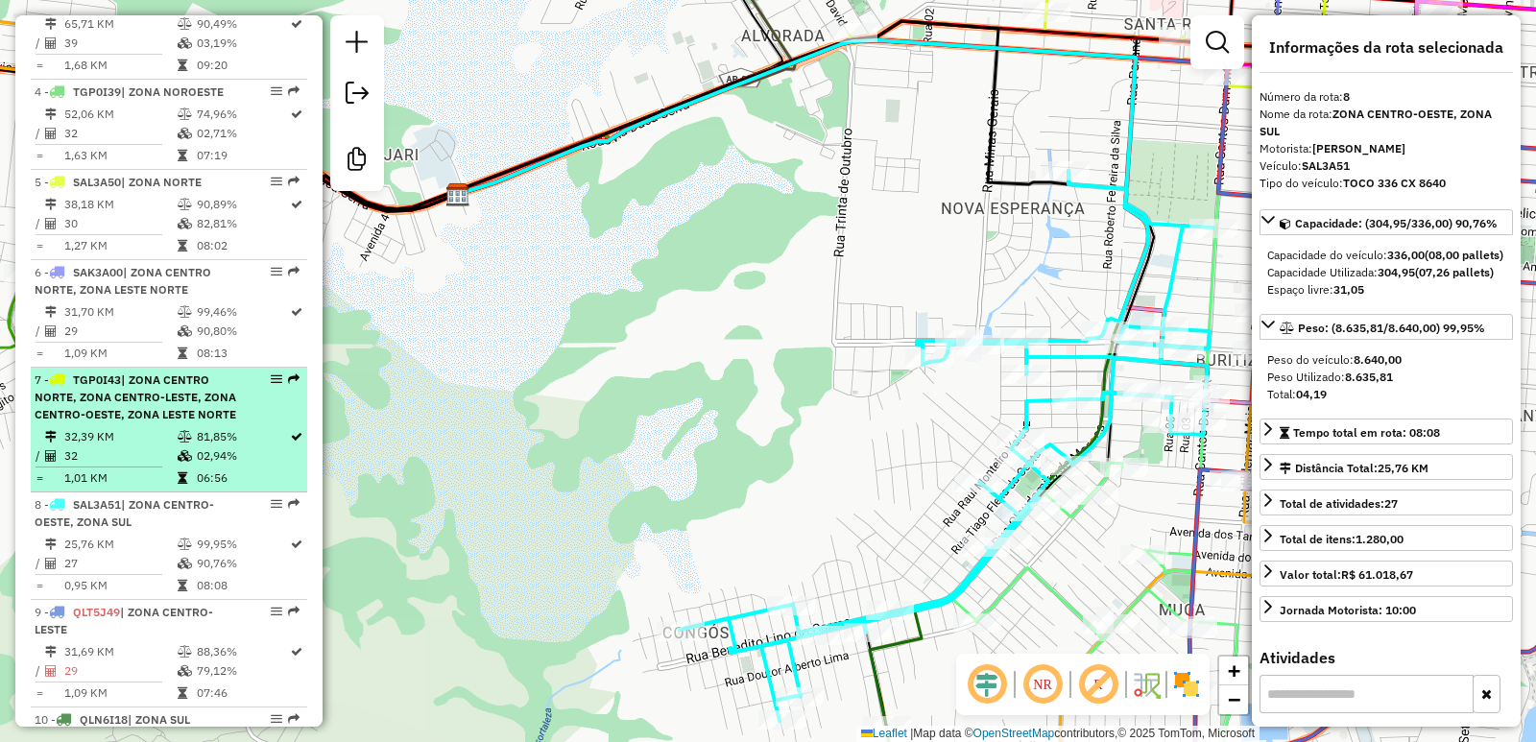
click at [196, 438] on td "81,85%" at bounding box center [242, 436] width 93 height 19
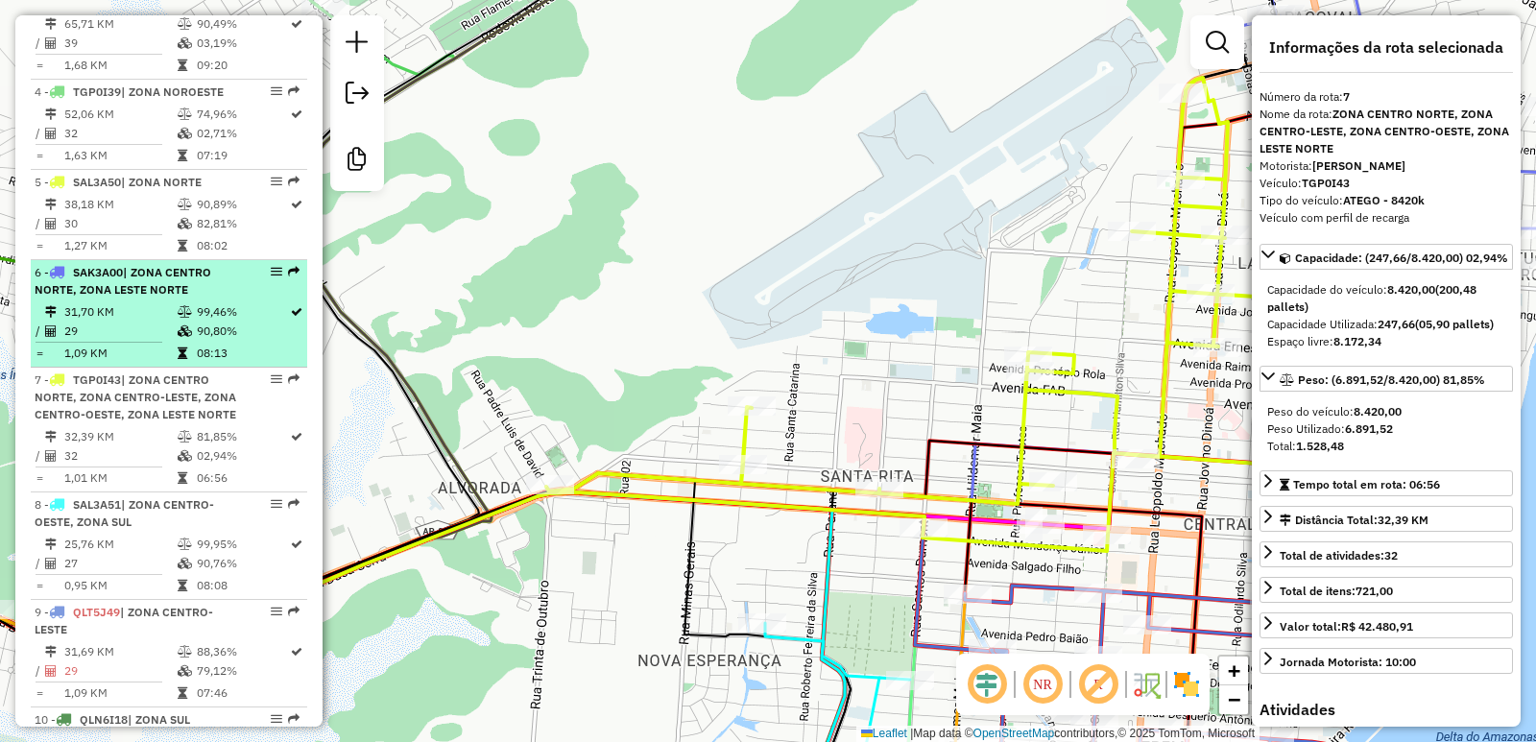
click at [141, 269] on span "| ZONA CENTRO NORTE, ZONA LESTE NORTE" at bounding box center [123, 281] width 177 height 32
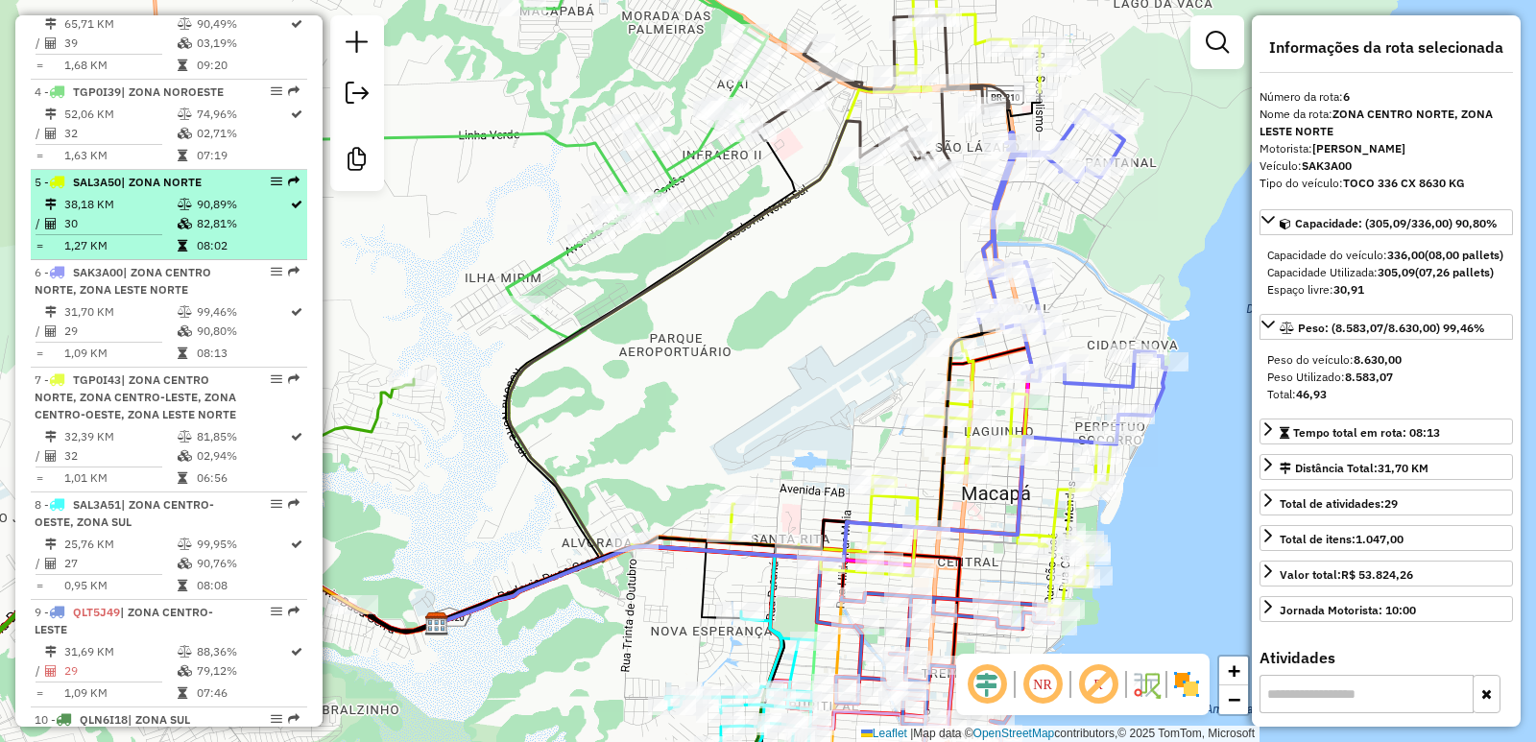
click at [152, 195] on td "38,18 KM" at bounding box center [119, 204] width 113 height 19
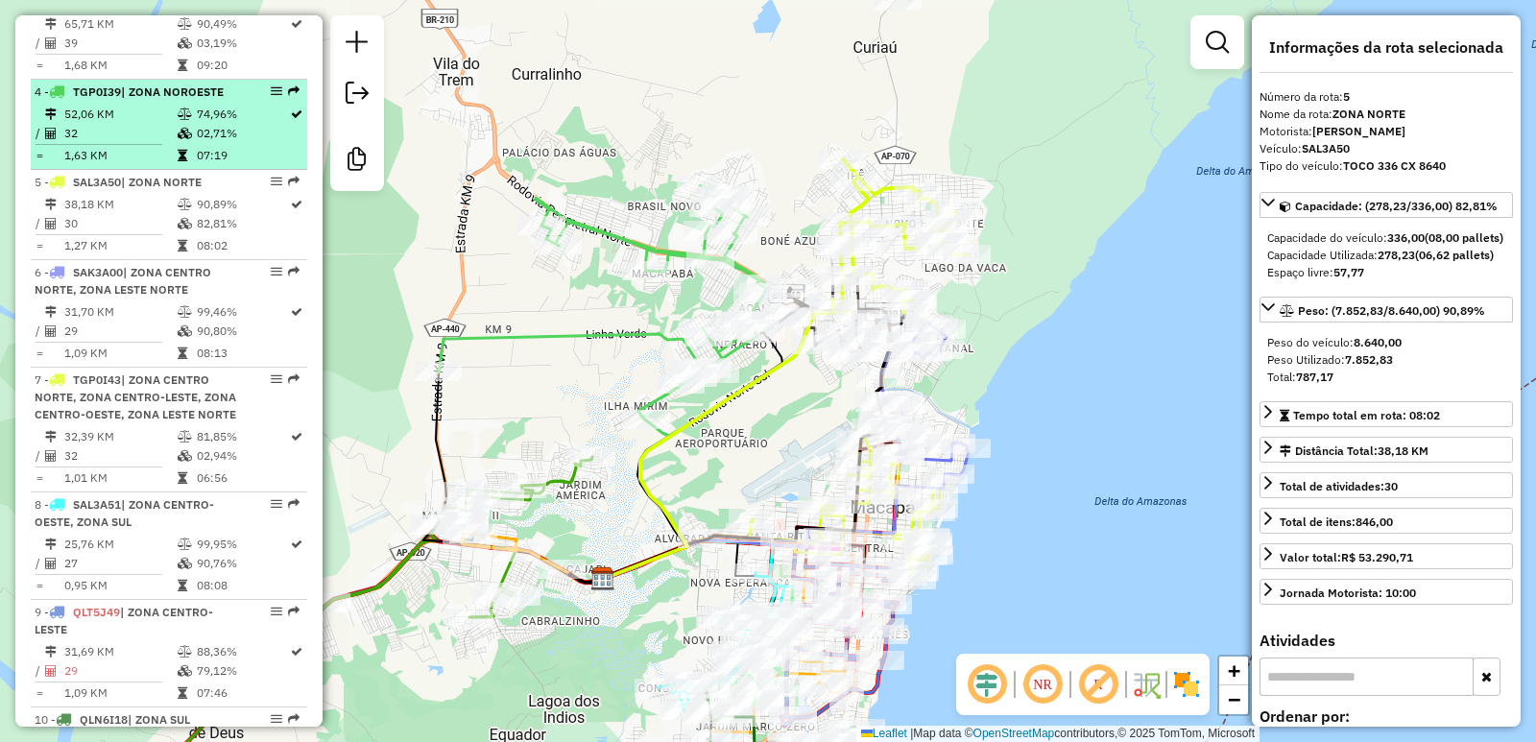
click at [165, 146] on td "1,63 KM" at bounding box center [119, 155] width 113 height 19
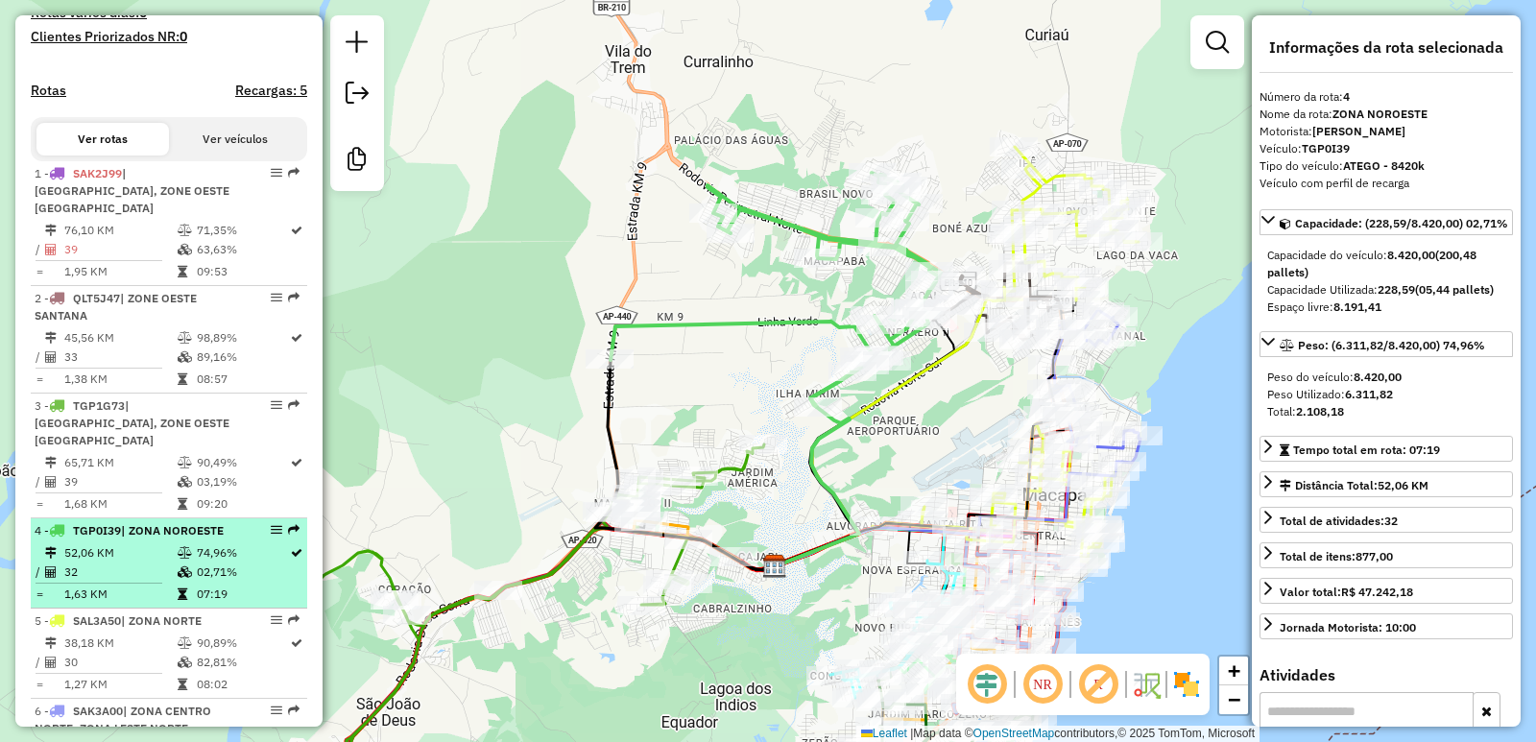
scroll to position [529, 0]
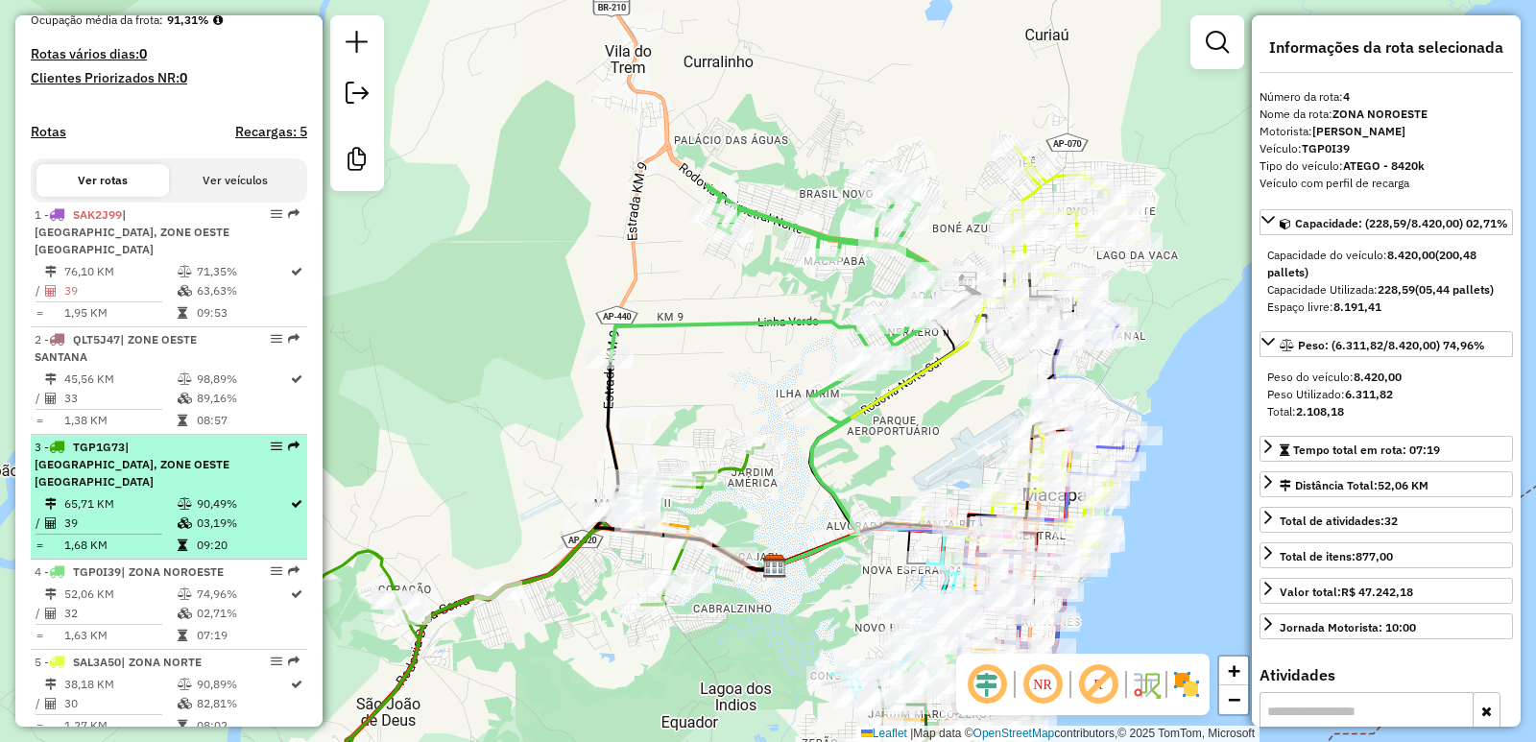
click at [170, 513] on td "39" at bounding box center [119, 522] width 113 height 19
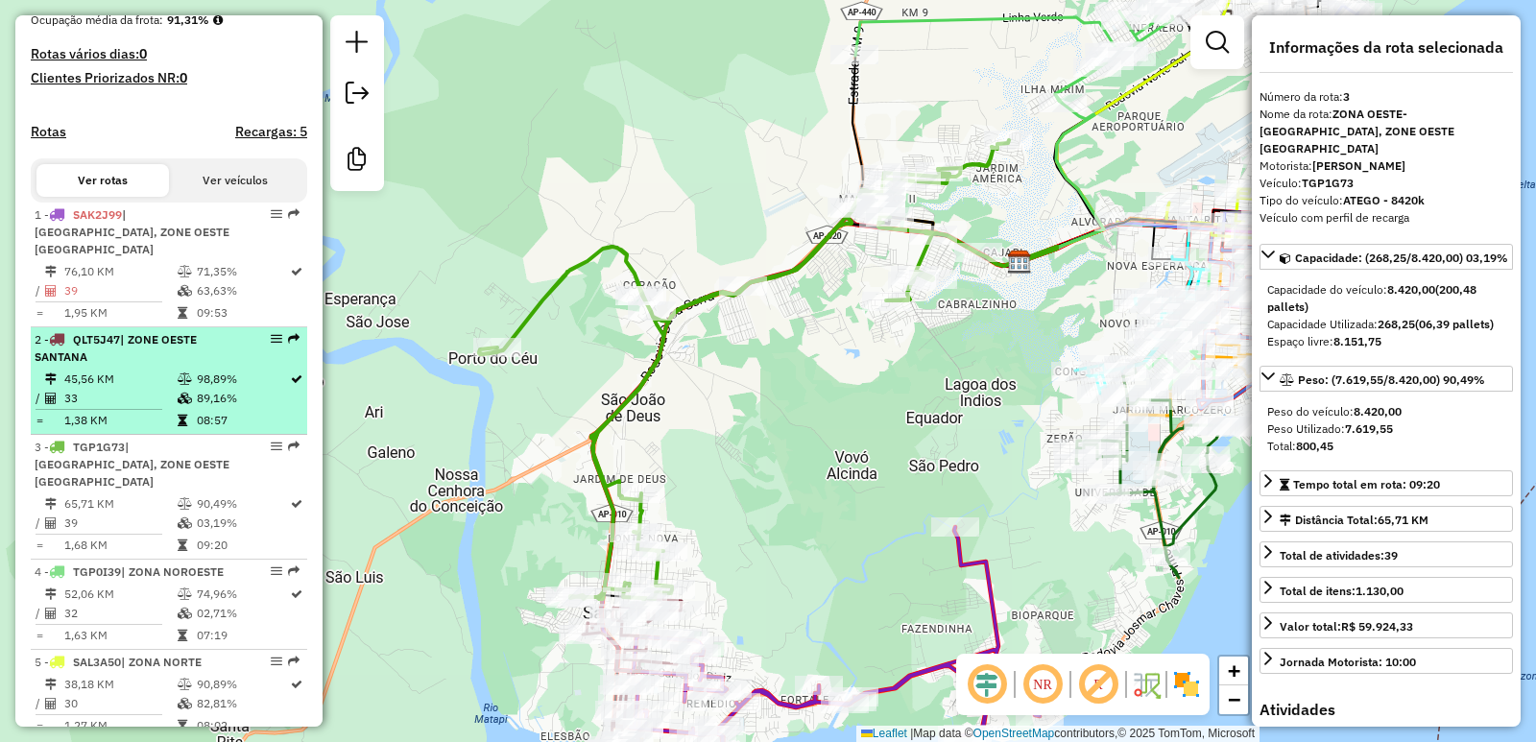
click at [160, 369] on td "45,56 KM" at bounding box center [119, 378] width 113 height 19
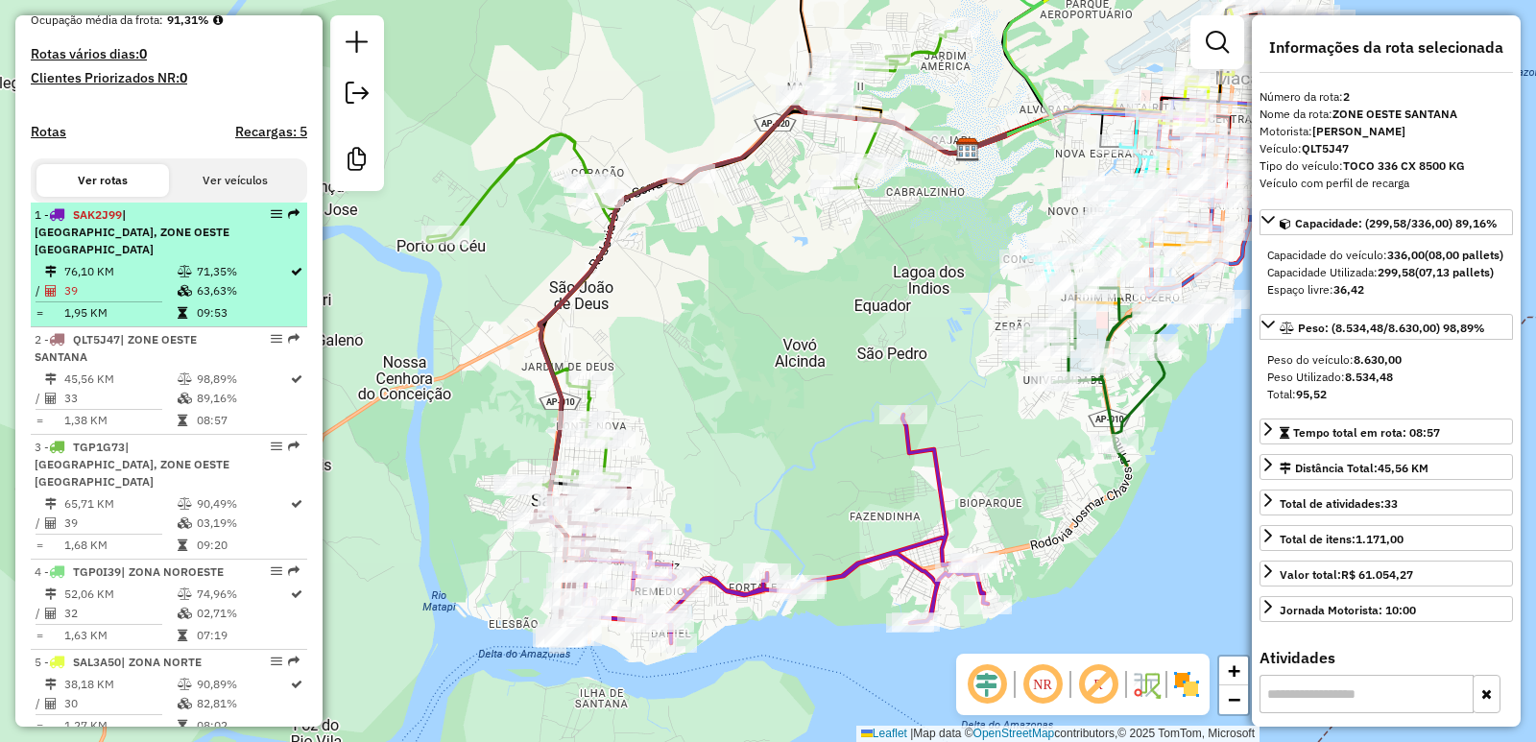
click at [162, 246] on span "| [GEOGRAPHIC_DATA], ZONE OESTE [GEOGRAPHIC_DATA]" at bounding box center [132, 231] width 195 height 49
